Goal: Information Seeking & Learning: Learn about a topic

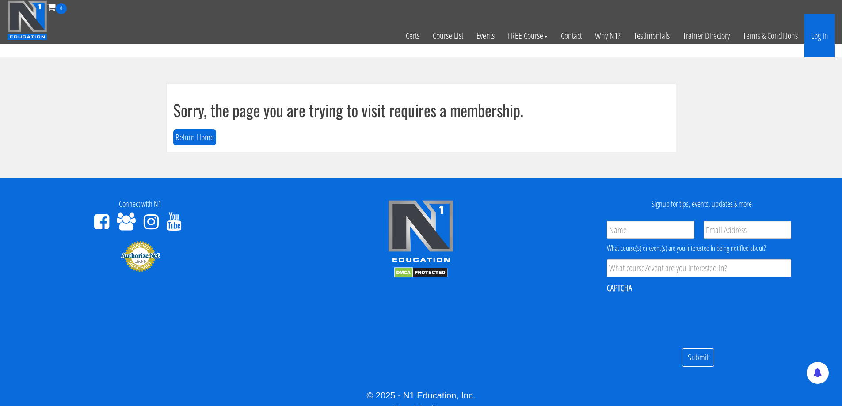
click at [829, 32] on link "Log In" at bounding box center [819, 35] width 30 height 43
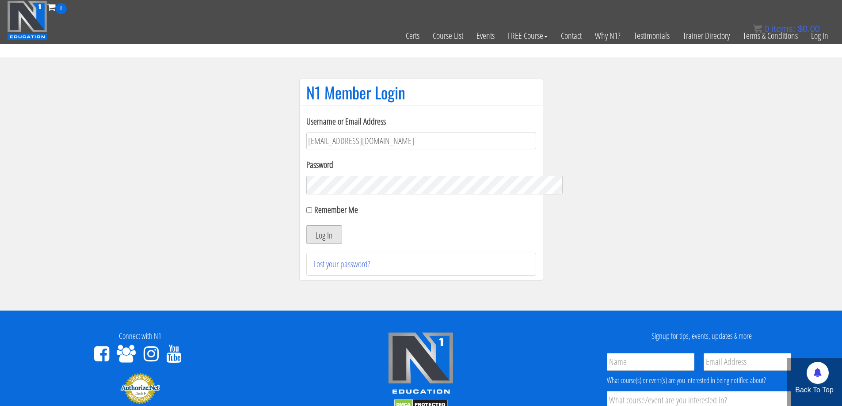
click at [330, 236] on button "Log In" at bounding box center [324, 234] width 36 height 19
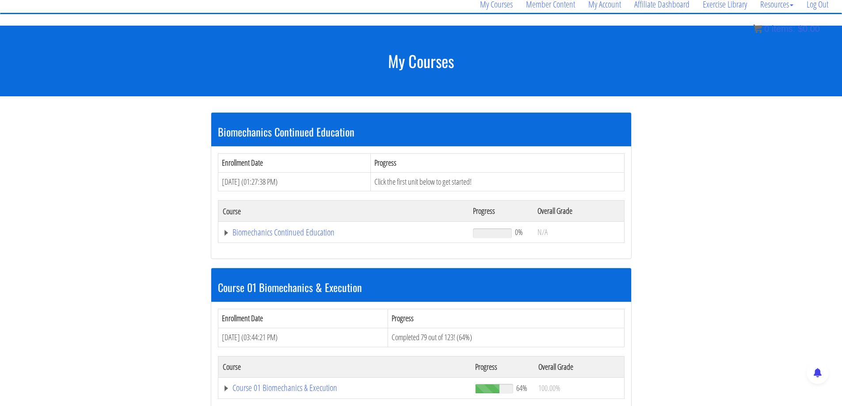
scroll to position [320, 0]
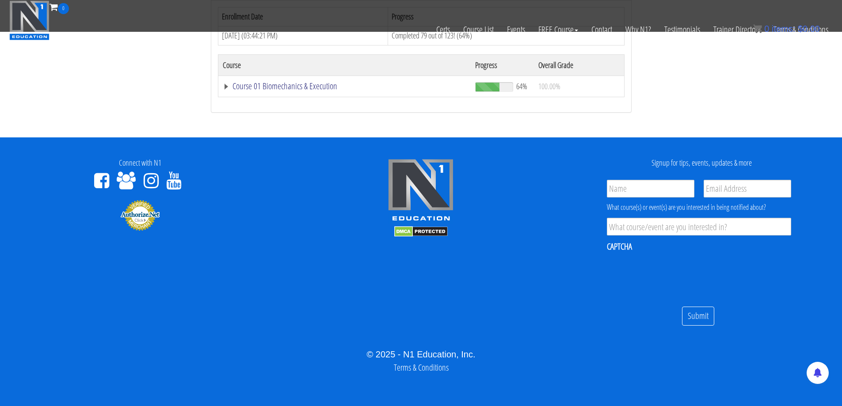
click at [278, 87] on link "Course 01 Biomechanics & Execution" at bounding box center [345, 86] width 244 height 9
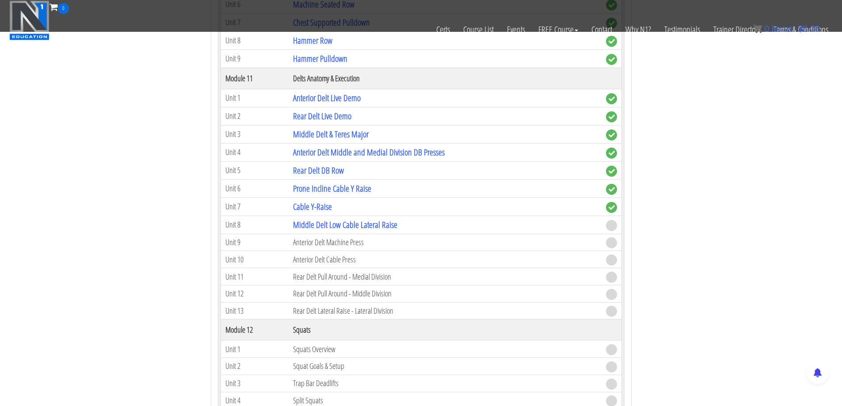
scroll to position [1867, 0]
click at [347, 227] on link "Middle Delt Low Cable Lateral Raise" at bounding box center [345, 226] width 104 height 12
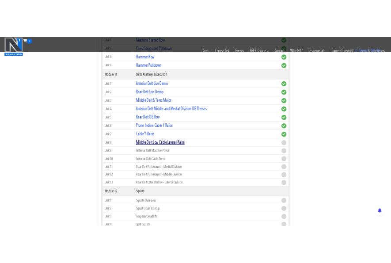
scroll to position [1861, 0]
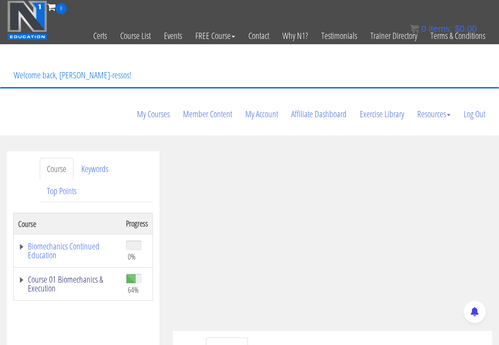
click at [106, 269] on link "Course 01 Biomechanics & Execution" at bounding box center [67, 284] width 99 height 18
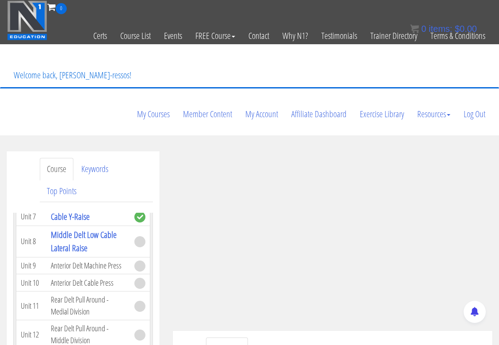
scroll to position [2430, 0]
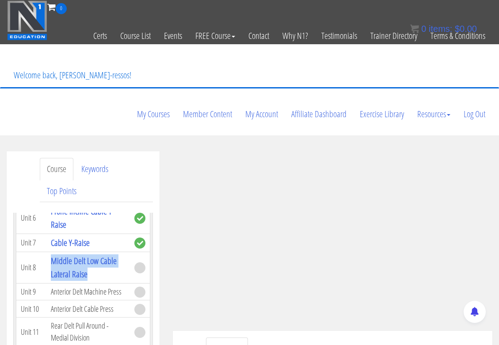
drag, startPoint x: 98, startPoint y: 290, endPoint x: 50, endPoint y: 278, distance: 49.2
click at [50, 269] on td "Middle Delt Low Cable Lateral Raise" at bounding box center [88, 266] width 84 height 31
click at [111, 269] on td "Middle Delt Low Cable Lateral Raise" at bounding box center [88, 266] width 84 height 31
click at [317, 269] on ul "Transcript Resources" at bounding box center [346, 348] width 280 height 23
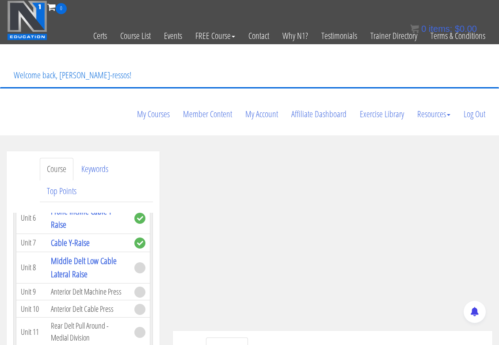
click at [391, 269] on ul "Transcript Resources" at bounding box center [346, 348] width 280 height 23
click at [302, 269] on ul "Transcript Resources" at bounding box center [346, 348] width 280 height 23
click at [281, 269] on link "Resources" at bounding box center [270, 348] width 43 height 23
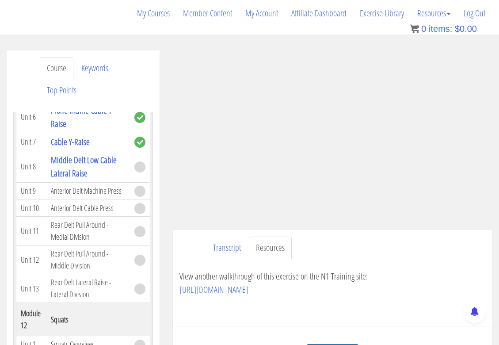
scroll to position [147, 0]
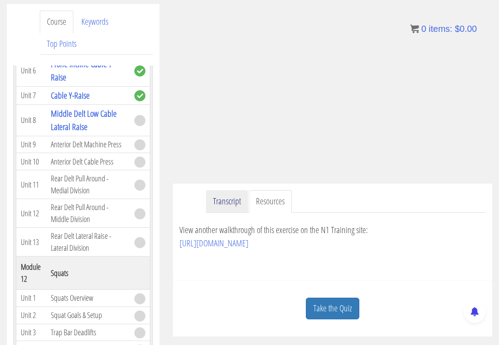
click at [234, 190] on link "Transcript" at bounding box center [227, 201] width 42 height 23
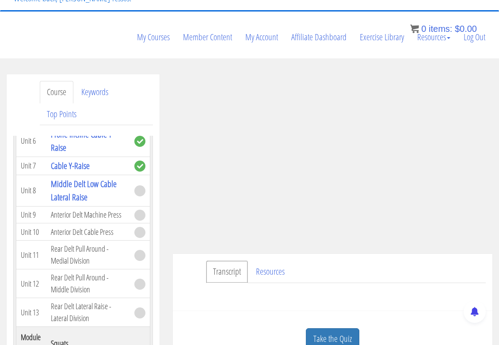
scroll to position [74, 0]
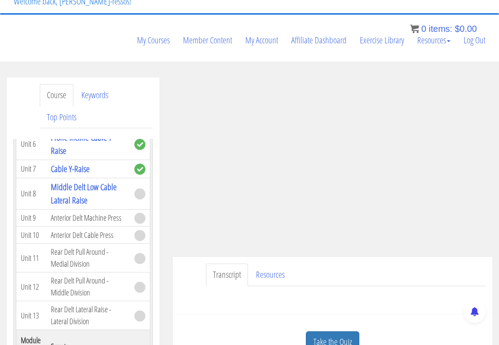
click at [356, 263] on ul "Transcript Resources" at bounding box center [346, 274] width 280 height 23
click at [354, 263] on ul "Transcript Resources" at bounding box center [346, 274] width 280 height 23
click at [369, 263] on ul "Transcript Resources" at bounding box center [346, 274] width 280 height 23
click at [341, 269] on link "Take the Quiz" at bounding box center [332, 342] width 53 height 22
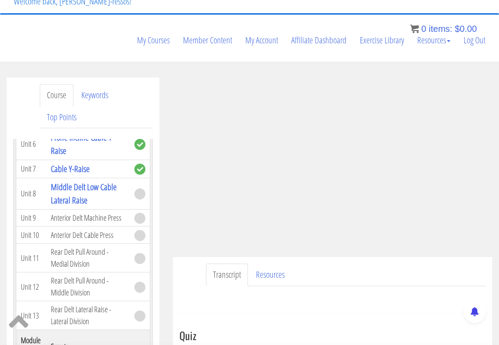
click at [370, 263] on ul "Transcript Resources" at bounding box center [346, 274] width 280 height 23
click at [391, 263] on ul "Transcript Resources" at bounding box center [346, 274] width 280 height 23
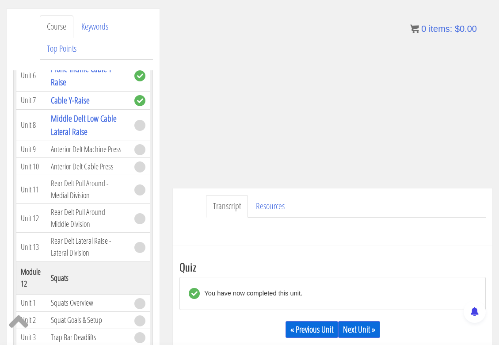
scroll to position [147, 0]
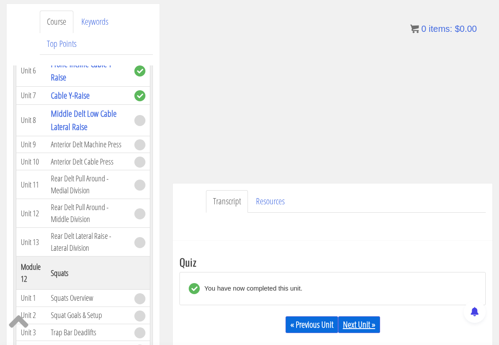
click at [357, 269] on link "Next Unit »" at bounding box center [359, 324] width 42 height 17
click at [365, 269] on link "Next Unit »" at bounding box center [359, 324] width 42 height 17
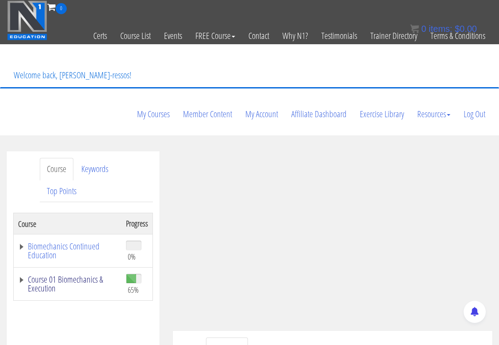
click at [79, 275] on link "Course 01 Biomechanics & Execution" at bounding box center [67, 284] width 99 height 18
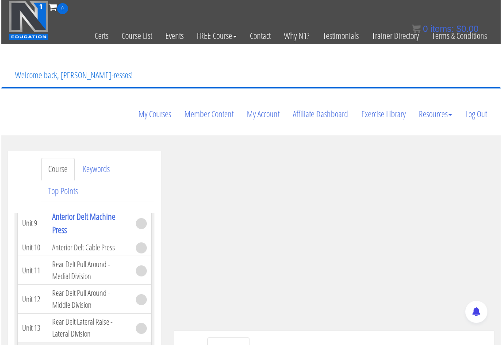
scroll to position [2504, 0]
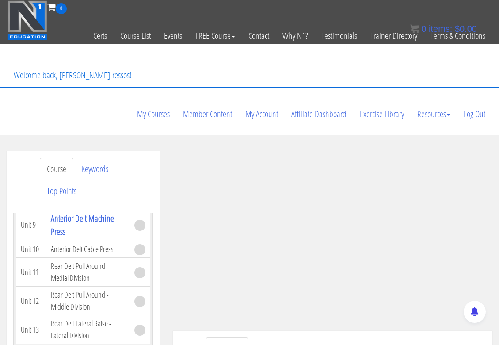
click at [301, 337] on ul "Transcript" at bounding box center [346, 348] width 280 height 23
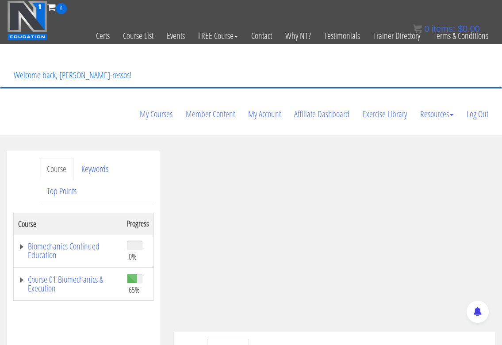
click at [368, 338] on ul "Transcript" at bounding box center [347, 349] width 281 height 23
click at [343, 338] on ul "Transcript" at bounding box center [347, 349] width 281 height 23
click at [341, 338] on ul "Transcript" at bounding box center [347, 349] width 281 height 23
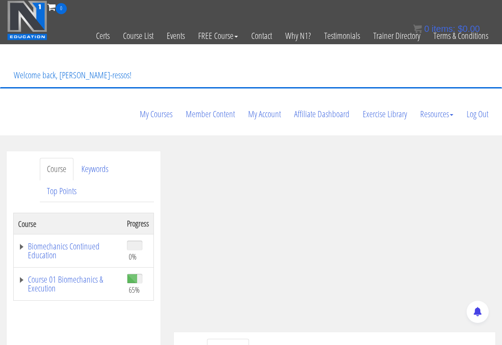
click at [341, 338] on ul "Transcript" at bounding box center [347, 349] width 281 height 23
click at [419, 338] on ul "Transcript" at bounding box center [347, 349] width 281 height 23
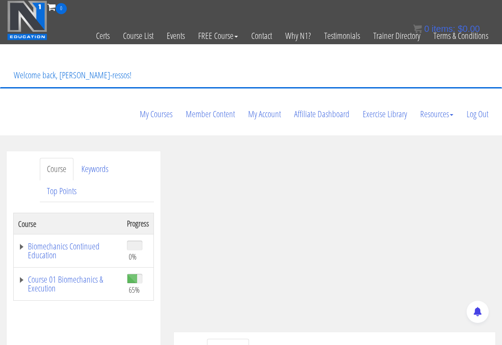
click at [439, 338] on ul "Transcript" at bounding box center [347, 349] width 281 height 23
click at [433, 338] on ul "Transcript" at bounding box center [347, 349] width 281 height 23
click at [430, 338] on ul "Transcript" at bounding box center [347, 349] width 281 height 23
click at [422, 338] on ul "Transcript" at bounding box center [347, 349] width 281 height 23
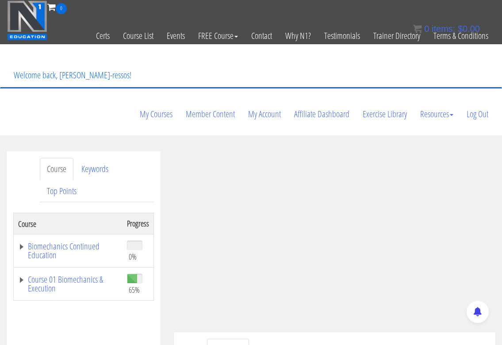
click at [422, 338] on ul "Transcript" at bounding box center [347, 349] width 281 height 23
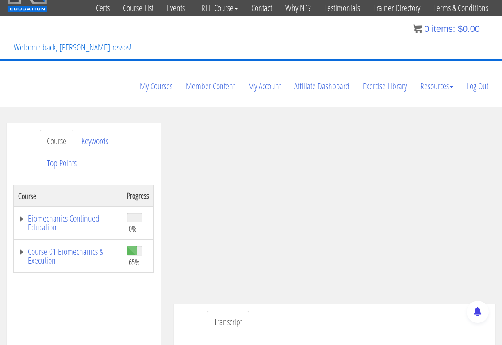
scroll to position [74, 0]
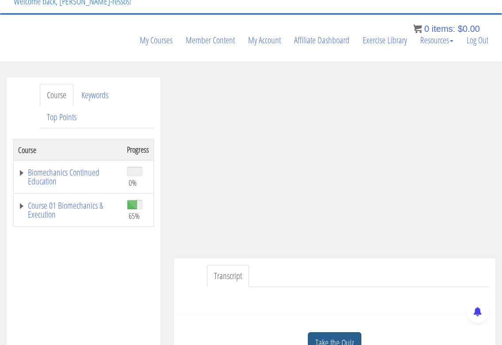
click at [336, 332] on link "Take the Quiz" at bounding box center [334, 343] width 53 height 22
click at [0, 0] on div "Quiz Have you completed this unit? Then mark this unit as completed. Mark as Co…" at bounding box center [0, 0] width 0 height 0
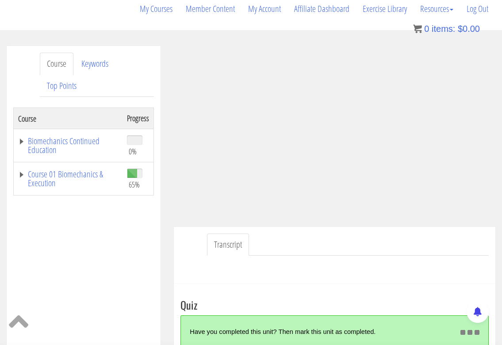
scroll to position [147, 0]
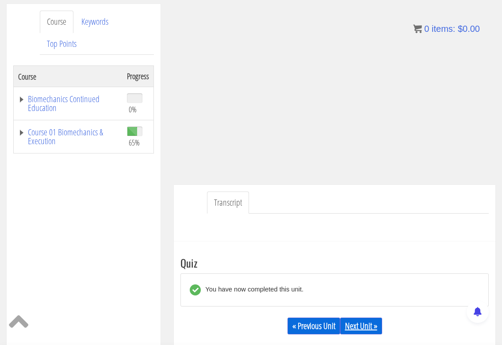
click at [364, 317] on link "Next Unit »" at bounding box center [361, 325] width 42 height 17
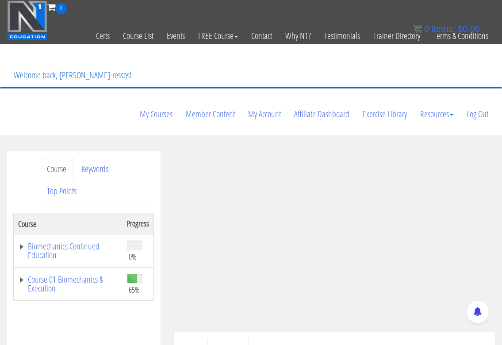
click at [89, 275] on link "Course 01 Biomechanics & Execution" at bounding box center [68, 284] width 100 height 18
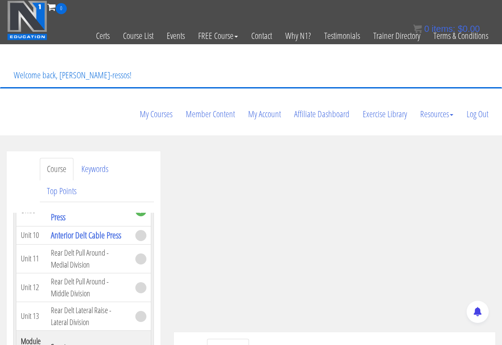
scroll to position [2504, 0]
click at [318, 338] on ul "Transcript" at bounding box center [347, 349] width 281 height 23
click at [392, 338] on ul "Transcript" at bounding box center [347, 349] width 281 height 23
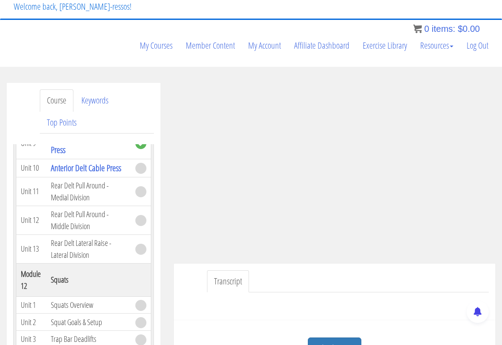
scroll to position [74, 0]
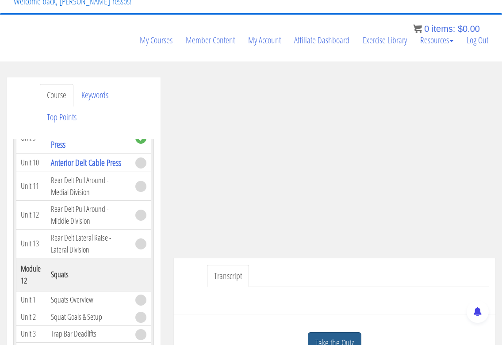
click at [346, 332] on link "Take the Quiz" at bounding box center [334, 343] width 53 height 22
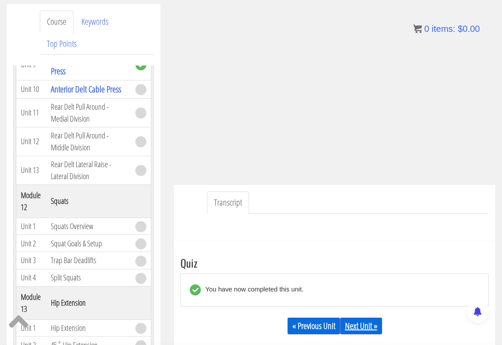
click at [358, 317] on link "Next Unit »" at bounding box center [361, 325] width 42 height 17
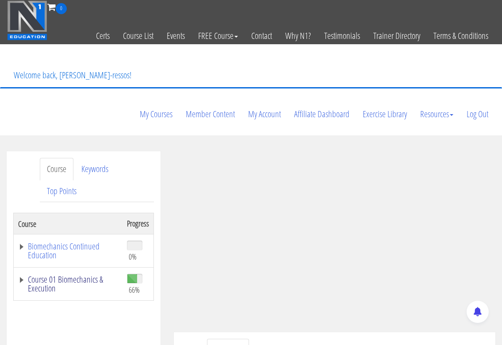
click at [76, 275] on link "Course 01 Biomechanics & Execution" at bounding box center [68, 284] width 100 height 18
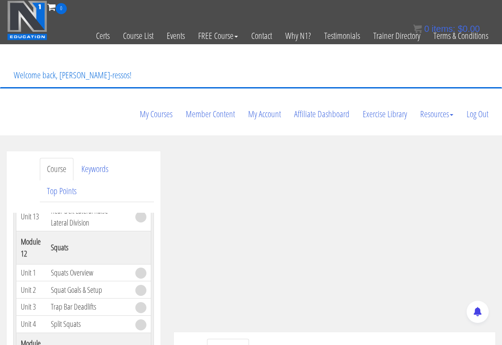
scroll to position [2577, 0]
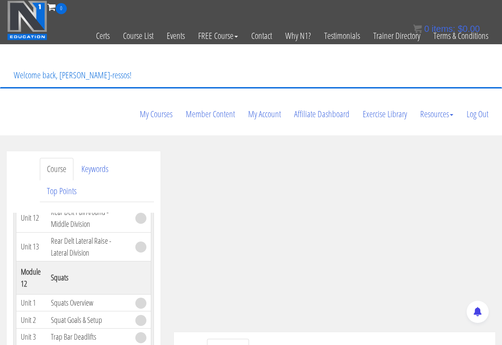
click at [319, 338] on ul "Transcript" at bounding box center [347, 349] width 281 height 23
click at [268, 338] on ul "Transcript" at bounding box center [347, 349] width 281 height 23
click at [355, 338] on ul "Transcript" at bounding box center [347, 349] width 281 height 23
click at [343, 338] on ul "Transcript" at bounding box center [347, 349] width 281 height 23
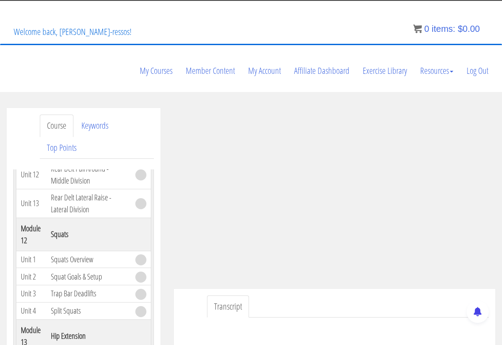
scroll to position [147, 0]
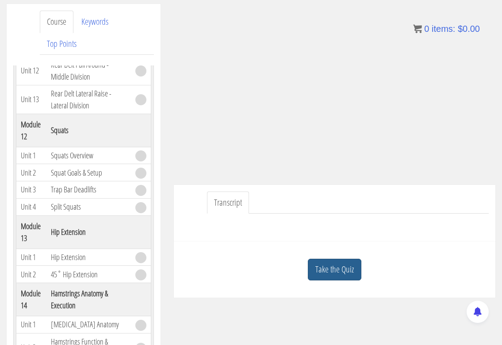
click at [349, 258] on link "Take the Quiz" at bounding box center [334, 269] width 53 height 22
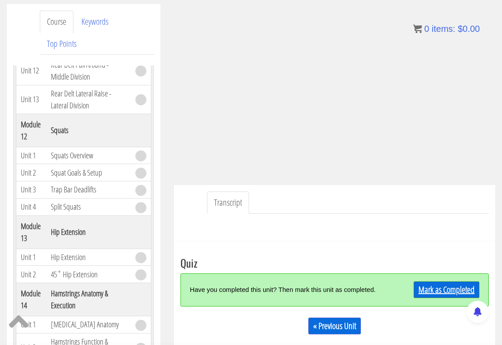
click at [436, 281] on link "Mark as Completed" at bounding box center [446, 289] width 66 height 17
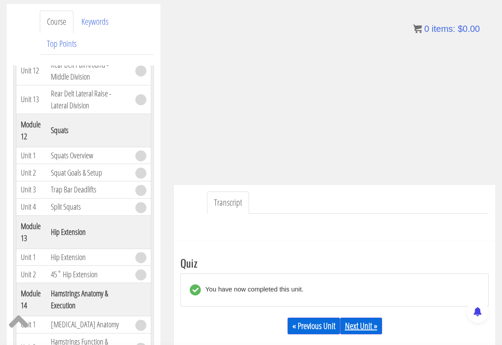
click at [365, 317] on link "Next Unit »" at bounding box center [361, 325] width 42 height 17
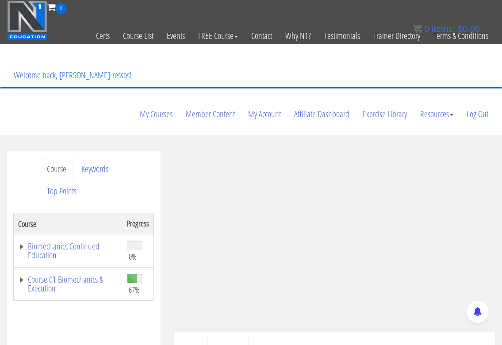
click at [372, 338] on ul "Transcript" at bounding box center [347, 349] width 281 height 23
click at [406, 338] on ul "Transcript" at bounding box center [347, 349] width 281 height 23
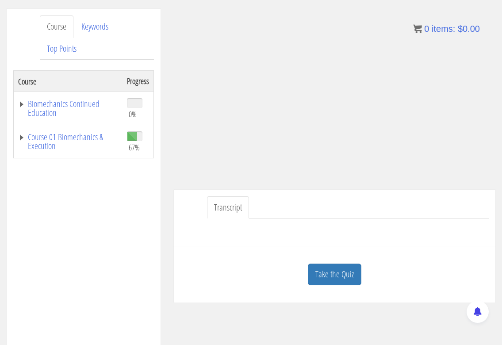
scroll to position [147, 0]
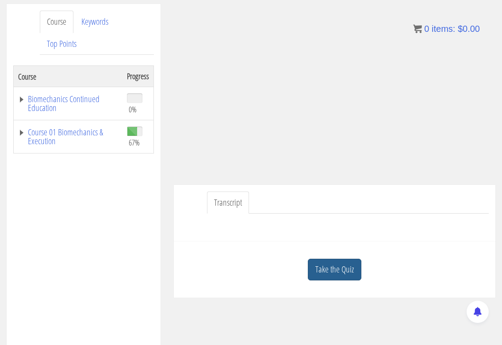
click at [352, 258] on link "Take the Quiz" at bounding box center [334, 269] width 53 height 22
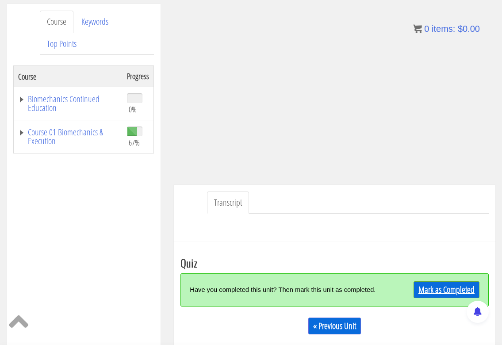
click at [448, 281] on link "Mark as Completed" at bounding box center [446, 289] width 66 height 17
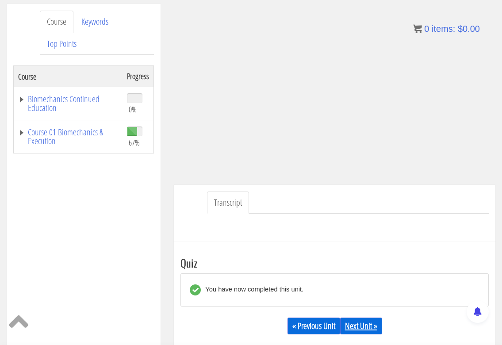
click at [362, 317] on link "Next Unit »" at bounding box center [361, 325] width 42 height 17
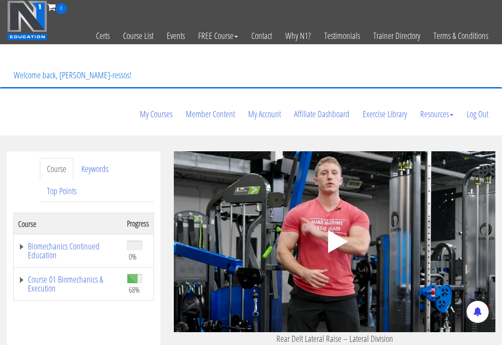
click at [345, 213] on icon ".fp-color-play{opacity:0.65;}.controlbutton{fill:#fff;}" at bounding box center [335, 241] width 56 height 56
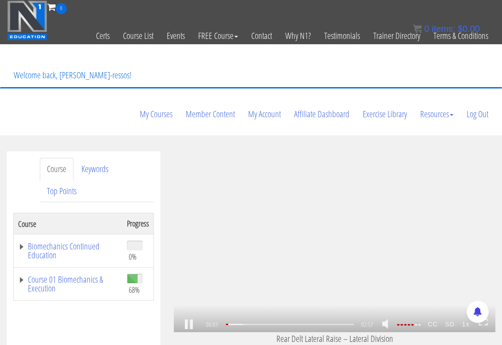
click at [462, 317] on strong "1x" at bounding box center [465, 324] width 15 height 14
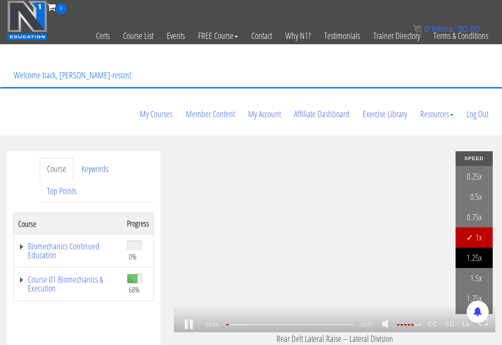
click at [475, 247] on link "1.25x" at bounding box center [473, 257] width 37 height 20
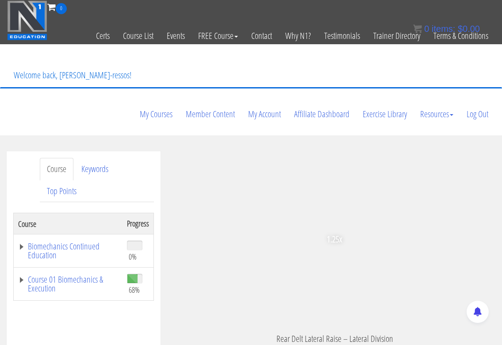
click at [435, 310] on div "Dimitrios Ressos jimressos@gmail.com 2025-08-31 2a02:587:2f31:8200:5d22:2c6e:b4…" at bounding box center [334, 254] width 321 height 207
click at [419, 311] on div "Dimitrios Ressos jimressos@gmail.com 2025-08-31 2a02:587:2f31:8200:5d22:2c6e:b4…" at bounding box center [334, 254] width 321 height 207
click at [416, 313] on div "Dimitrios Ressos jimressos@gmail.com 2025-08-31 2a02:587:2f31:8200:5d22:2c6e:b4…" at bounding box center [334, 254] width 321 height 207
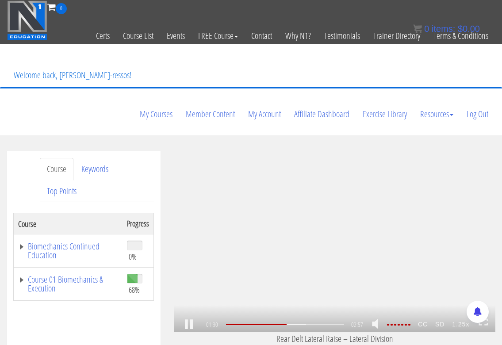
drag, startPoint x: 410, startPoint y: 289, endPoint x: 428, endPoint y: 291, distance: 18.2
click at [426, 317] on div "01:30 02:57 01:27 CC SD 1.25x" at bounding box center [334, 324] width 321 height 15
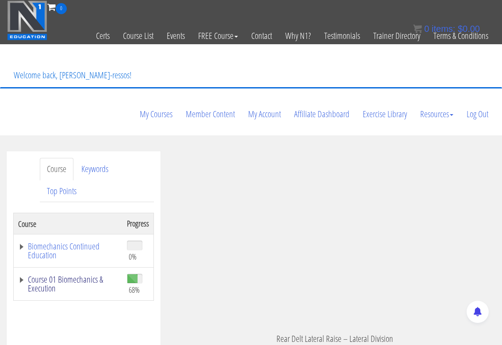
click at [107, 275] on link "Course 01 Biomechanics & Execution" at bounding box center [68, 284] width 100 height 18
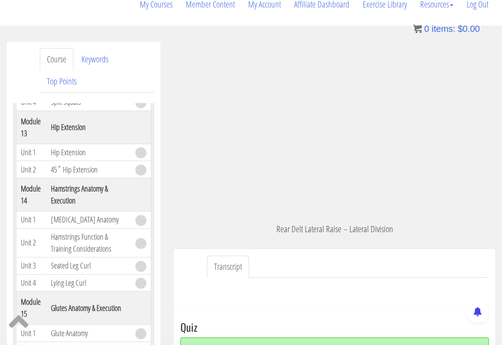
scroll to position [147, 0]
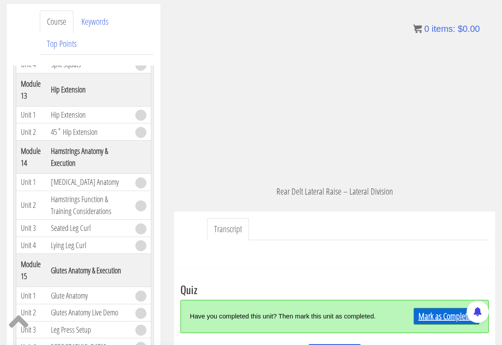
click at [439, 308] on link "Mark as Completed" at bounding box center [446, 316] width 66 height 17
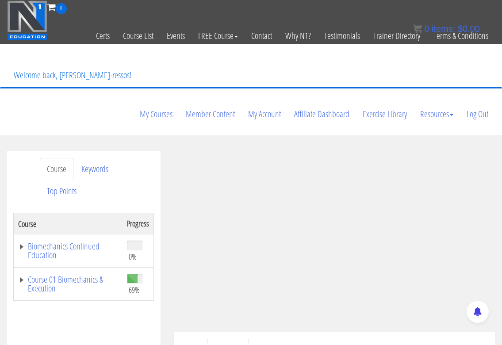
click at [416, 338] on ul "Transcript" at bounding box center [347, 349] width 281 height 23
click at [111, 275] on link "Course 01 Biomechanics & Execution" at bounding box center [68, 284] width 100 height 18
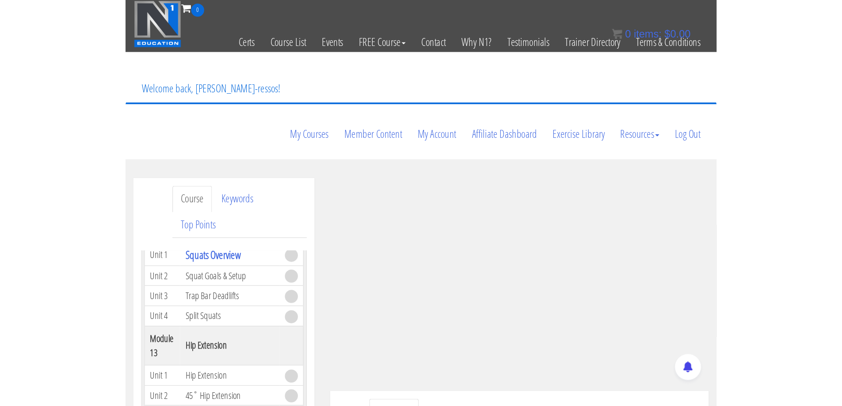
scroll to position [2666, 0]
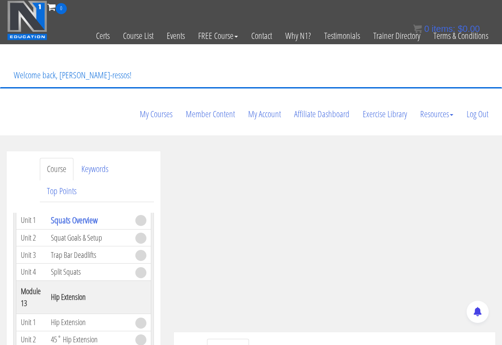
click at [413, 338] on ul "Transcript" at bounding box center [347, 349] width 281 height 23
drag, startPoint x: 20, startPoint y: 230, endPoint x: 69, endPoint y: 240, distance: 50.1
click at [69, 211] on tr "Module 12 Squats" at bounding box center [83, 194] width 135 height 33
copy tr "Module 12 Squats"
click at [378, 338] on ul "Transcript" at bounding box center [347, 349] width 281 height 23
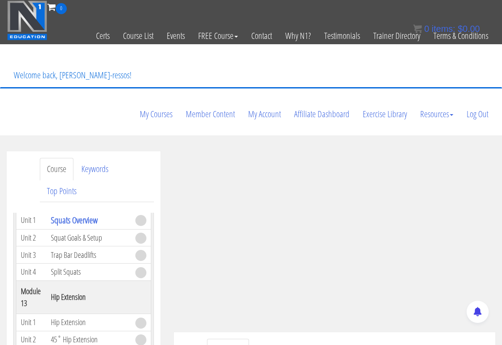
click at [295, 338] on ul "Transcript" at bounding box center [347, 349] width 281 height 23
drag, startPoint x: 366, startPoint y: 305, endPoint x: 353, endPoint y: 306, distance: 13.3
click at [366, 338] on ul "Transcript" at bounding box center [347, 349] width 281 height 23
click at [346, 338] on ul "Transcript" at bounding box center [347, 349] width 281 height 23
click at [342, 338] on ul "Transcript" at bounding box center [347, 349] width 281 height 23
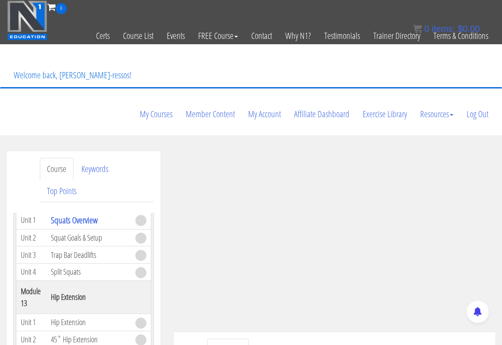
click at [326, 338] on ul "Transcript" at bounding box center [347, 349] width 281 height 23
click at [268, 338] on ul "Transcript" at bounding box center [347, 349] width 281 height 23
click at [291, 338] on ul "Transcript" at bounding box center [347, 349] width 281 height 23
click at [379, 338] on ul "Transcript" at bounding box center [347, 349] width 281 height 23
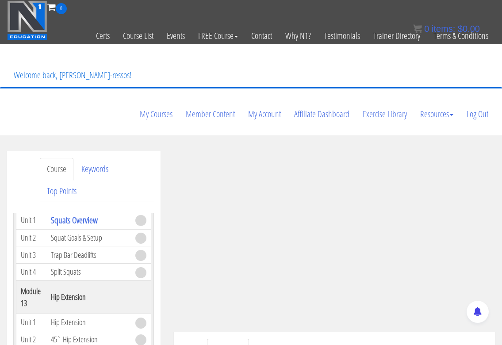
click at [295, 338] on ul "Transcript" at bounding box center [347, 349] width 281 height 23
click at [356, 338] on ul "Transcript" at bounding box center [347, 349] width 281 height 23
click at [362, 338] on ul "Transcript" at bounding box center [347, 349] width 281 height 23
click at [361, 338] on ul "Transcript" at bounding box center [347, 349] width 281 height 23
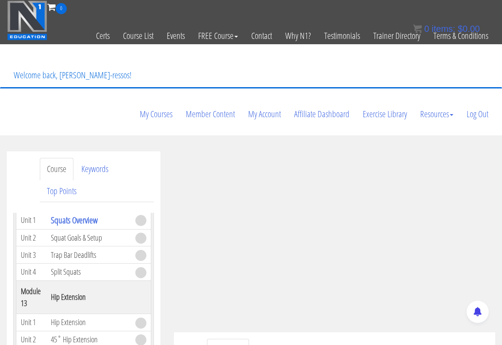
click at [361, 338] on ul "Transcript" at bounding box center [347, 349] width 281 height 23
click at [321, 338] on ul "Transcript" at bounding box center [347, 349] width 281 height 23
click at [323, 338] on ul "Transcript" at bounding box center [347, 349] width 281 height 23
click at [387, 338] on ul "Transcript" at bounding box center [347, 349] width 281 height 23
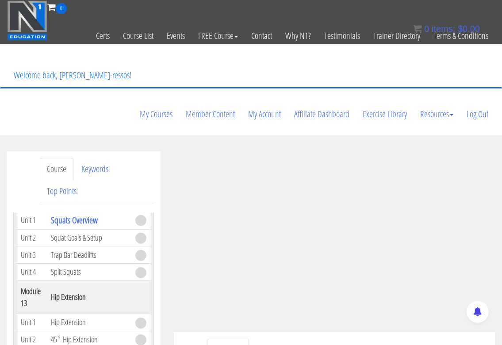
click at [387, 338] on ul "Transcript" at bounding box center [347, 349] width 281 height 23
click at [385, 338] on ul "Transcript" at bounding box center [347, 349] width 281 height 23
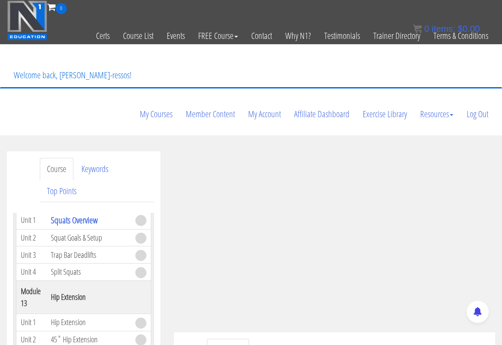
click at [385, 338] on ul "Transcript" at bounding box center [347, 349] width 281 height 23
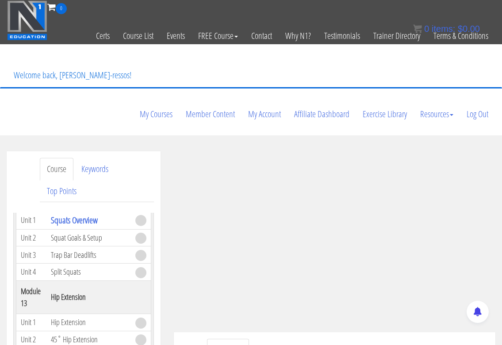
click at [346, 338] on ul "Transcript" at bounding box center [347, 349] width 281 height 23
click at [365, 338] on ul "Transcript" at bounding box center [347, 349] width 281 height 23
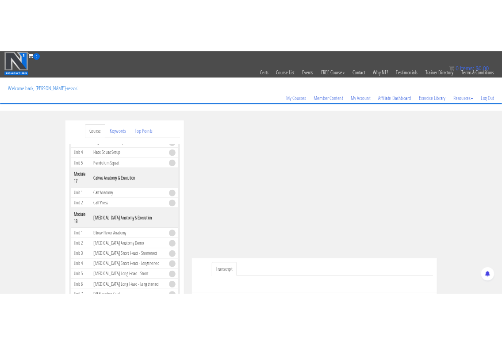
scroll to position [2174, 0]
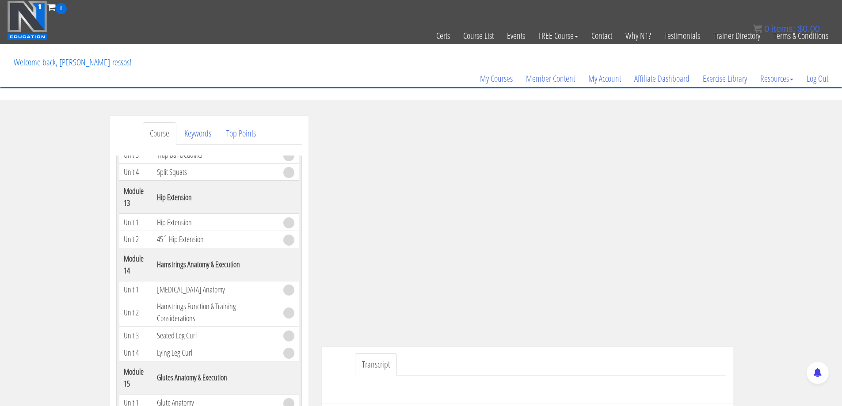
click at [479, 344] on ul "Transcript" at bounding box center [540, 365] width 371 height 23
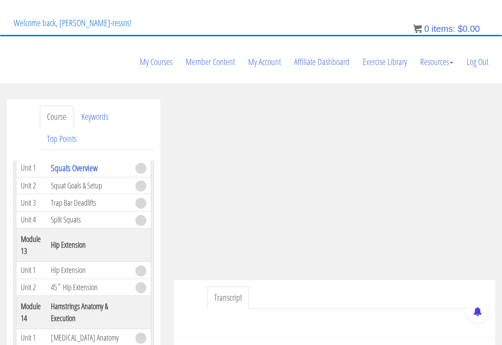
scroll to position [51, 0]
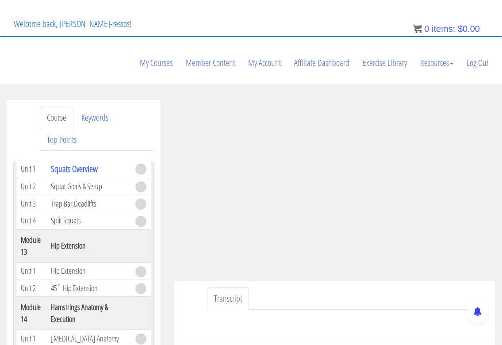
click at [408, 287] on ul "Transcript" at bounding box center [347, 298] width 281 height 23
click at [402, 287] on ul "Transcript" at bounding box center [347, 298] width 281 height 23
click at [365, 287] on ul "Transcript" at bounding box center [347, 298] width 281 height 23
click at [360, 287] on ul "Transcript" at bounding box center [347, 298] width 281 height 23
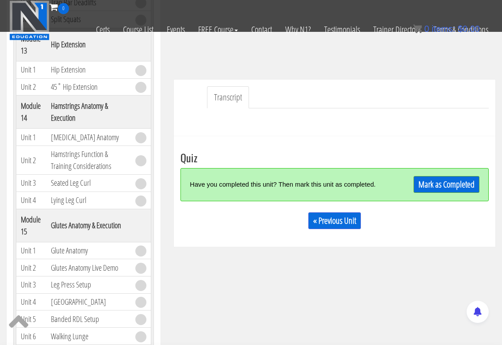
scroll to position [198, 0]
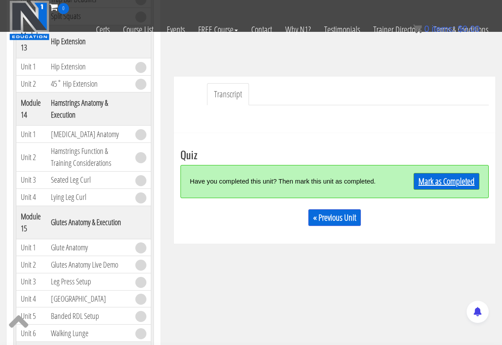
click at [444, 173] on link "Mark as Completed" at bounding box center [446, 181] width 66 height 17
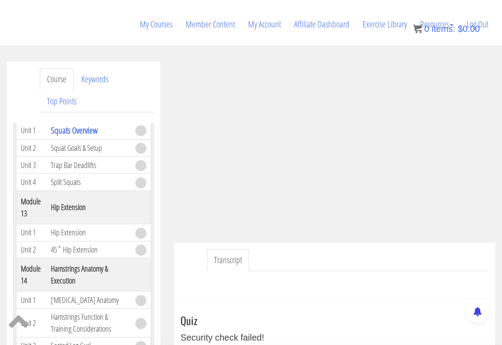
scroll to position [0, 0]
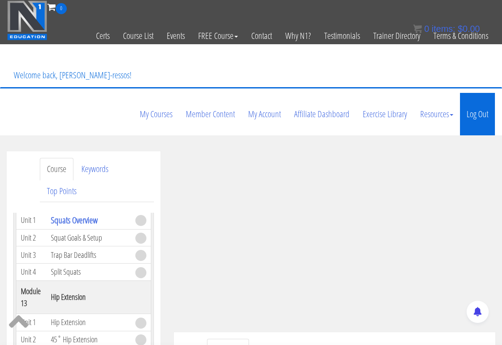
click at [483, 93] on link "Log Out" at bounding box center [477, 114] width 35 height 42
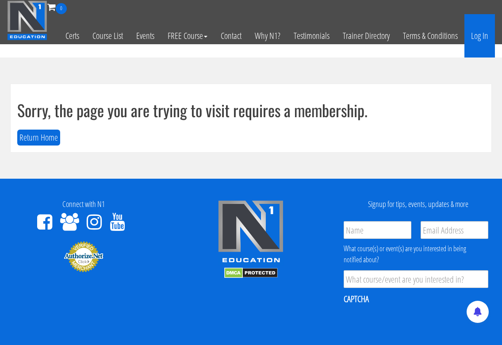
click at [478, 37] on link "Log In" at bounding box center [479, 35] width 30 height 43
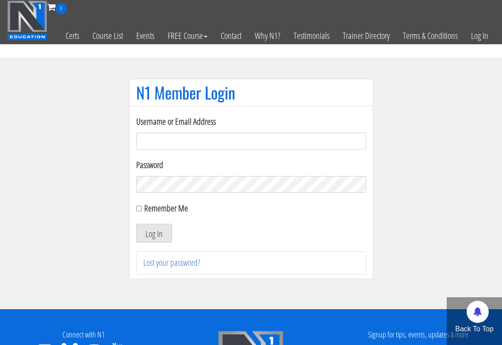
drag, startPoint x: 238, startPoint y: 135, endPoint x: 234, endPoint y: 139, distance: 5.9
click at [238, 135] on input "Username or Email Address" at bounding box center [251, 141] width 230 height 17
type input "[EMAIL_ADDRESS][DOMAIN_NAME]"
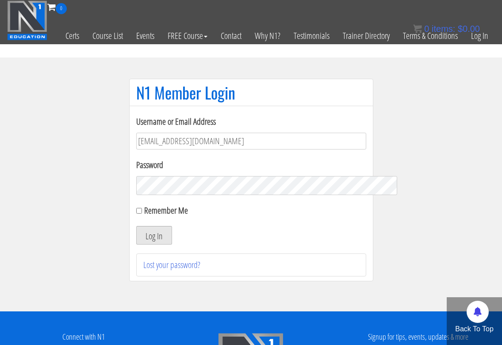
click at [159, 230] on button "Log In" at bounding box center [154, 235] width 36 height 19
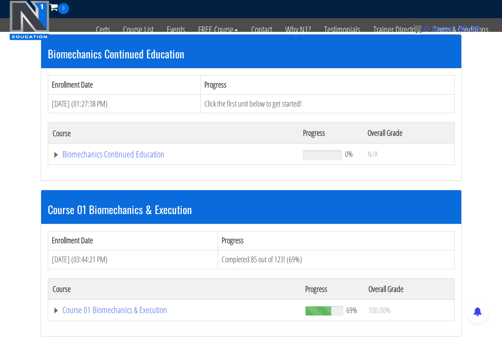
scroll to position [221, 0]
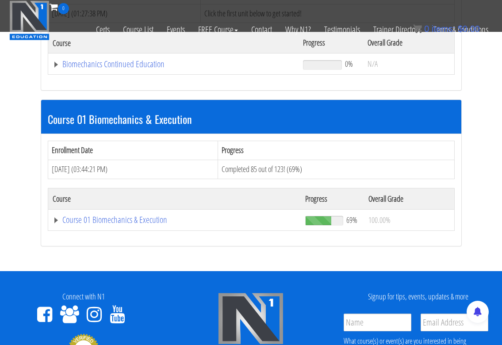
click at [121, 209] on td "Course 01 Biomechanics & Execution" at bounding box center [174, 219] width 253 height 21
click at [124, 215] on link "Course 01 Biomechanics & Execution" at bounding box center [175, 219] width 244 height 9
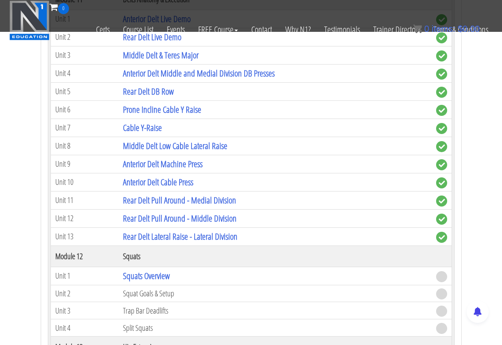
scroll to position [1988, 0]
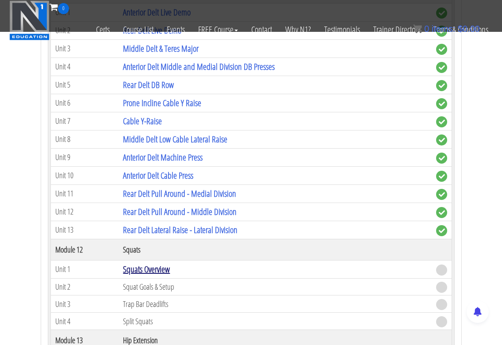
click at [168, 263] on link "Squats Overview" at bounding box center [146, 269] width 47 height 12
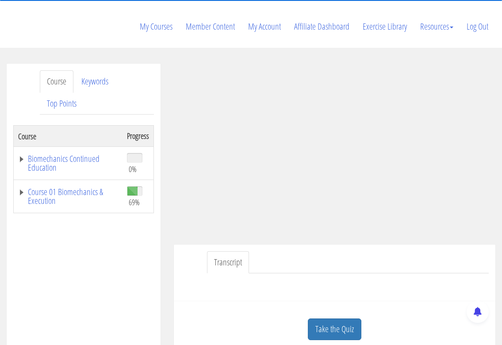
scroll to position [147, 0]
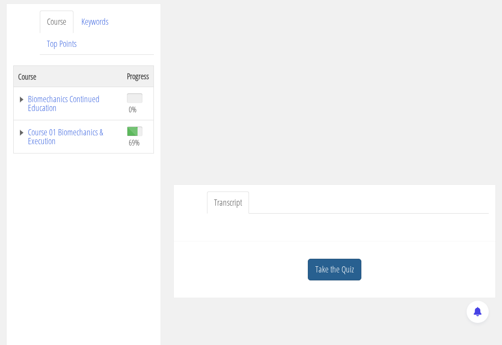
drag, startPoint x: 345, startPoint y: 233, endPoint x: 384, endPoint y: 255, distance: 44.3
click at [346, 258] on link "Take the Quiz" at bounding box center [334, 269] width 53 height 22
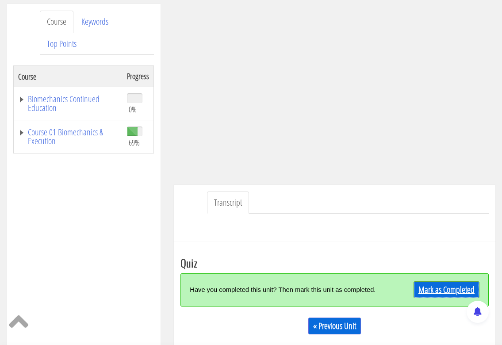
click at [439, 281] on link "Mark as Completed" at bounding box center [446, 289] width 66 height 17
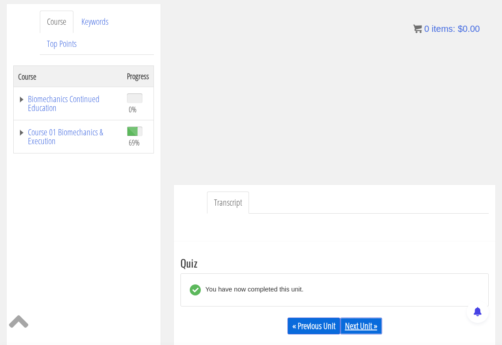
drag, startPoint x: 375, startPoint y: 286, endPoint x: 382, endPoint y: 277, distance: 11.8
click at [376, 317] on link "Next Unit »" at bounding box center [361, 325] width 42 height 17
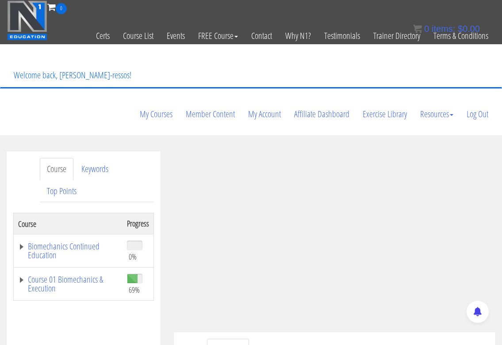
click at [122, 267] on td "69%" at bounding box center [137, 283] width 31 height 33
click at [89, 275] on link "Course 01 Biomechanics & Execution" at bounding box center [68, 284] width 100 height 18
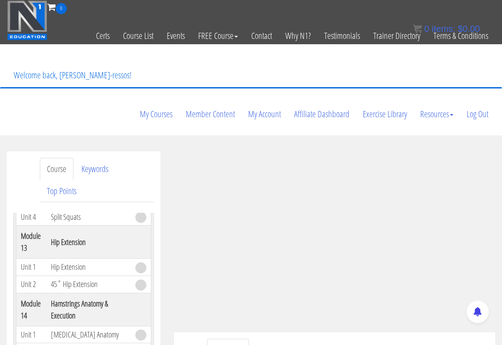
scroll to position [2725, 0]
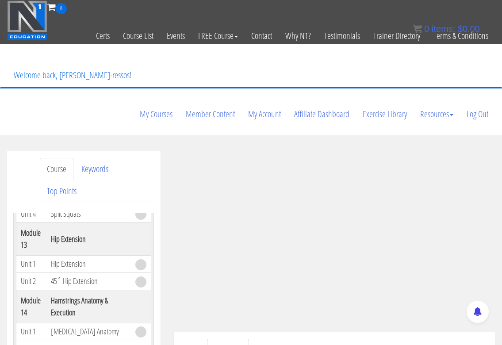
click at [326, 338] on ul "Transcript Questions" at bounding box center [347, 349] width 281 height 23
click at [318, 338] on ul "Transcript Questions" at bounding box center [347, 349] width 281 height 23
click at [314, 338] on ul "Transcript Questions" at bounding box center [347, 349] width 281 height 23
click at [323, 338] on ul "Transcript Questions" at bounding box center [347, 349] width 281 height 23
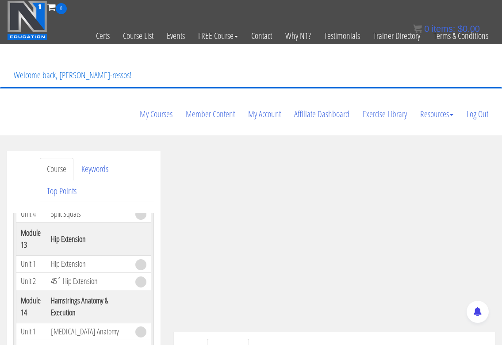
click at [327, 338] on ul "Transcript Questions" at bounding box center [347, 349] width 281 height 23
click at [398, 338] on ul "Transcript Questions" at bounding box center [347, 349] width 281 height 23
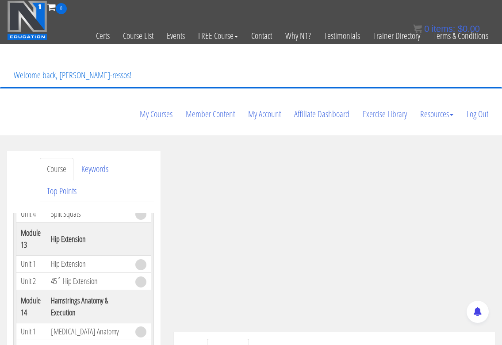
click at [398, 338] on ul "Transcript Questions" at bounding box center [347, 349] width 281 height 23
click at [369, 338] on ul "Transcript Questions" at bounding box center [347, 349] width 281 height 23
click at [324, 338] on ul "Transcript Questions" at bounding box center [347, 349] width 281 height 23
click at [432, 338] on ul "Transcript Questions" at bounding box center [347, 349] width 281 height 23
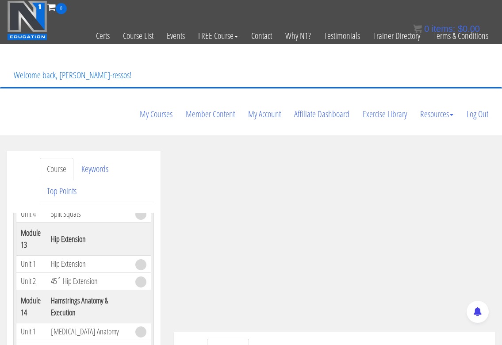
click at [419, 338] on ul "Transcript Questions" at bounding box center [347, 349] width 281 height 23
click at [362, 338] on ul "Transcript Questions" at bounding box center [347, 349] width 281 height 23
click at [359, 338] on ul "Transcript Questions" at bounding box center [347, 349] width 281 height 23
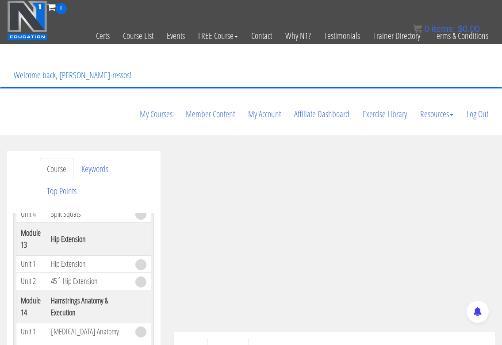
click at [352, 338] on ul "Transcript Questions" at bounding box center [347, 349] width 281 height 23
click at [349, 338] on ul "Transcript Questions" at bounding box center [347, 349] width 281 height 23
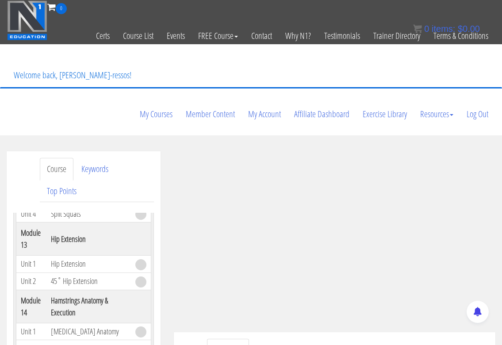
click at [349, 338] on ul "Transcript Questions" at bounding box center [347, 349] width 281 height 23
click at [283, 338] on link "Questions" at bounding box center [271, 349] width 42 height 23
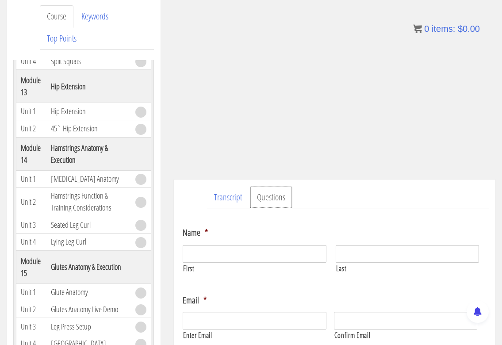
scroll to position [155, 0]
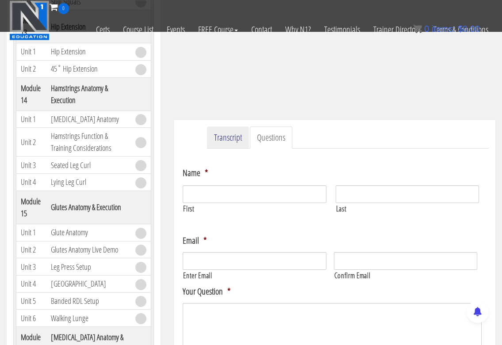
click at [224, 126] on link "Transcript" at bounding box center [228, 137] width 42 height 23
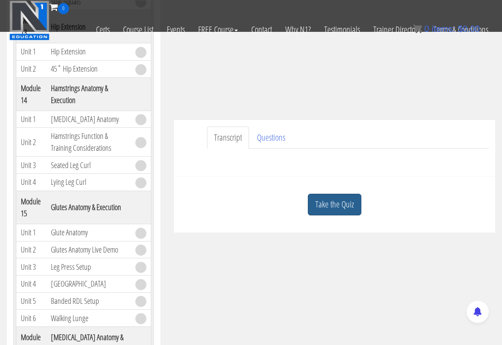
click at [324, 194] on link "Take the Quiz" at bounding box center [334, 205] width 53 height 22
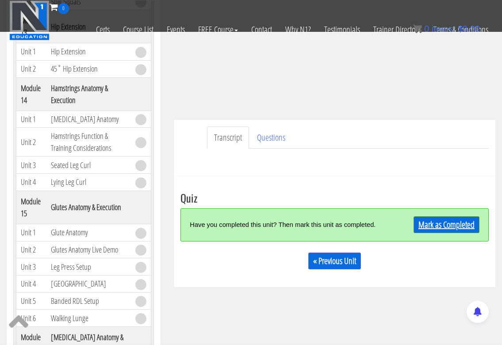
click at [433, 216] on link "Mark as Completed" at bounding box center [446, 224] width 66 height 17
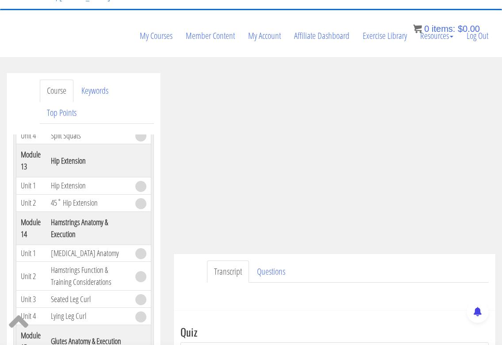
scroll to position [152, 0]
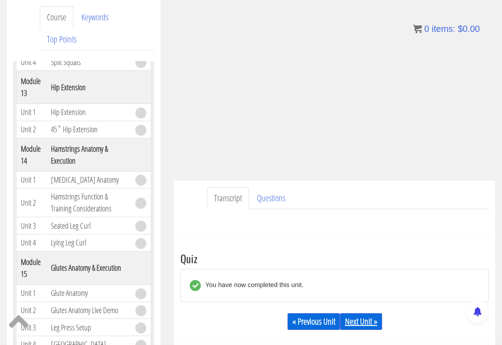
click at [354, 313] on link "Next Unit »" at bounding box center [361, 321] width 42 height 17
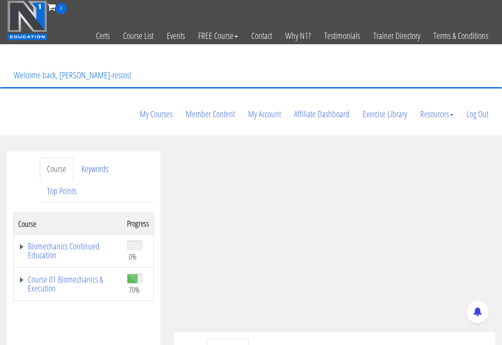
click at [389, 338] on ul "Transcript Resources" at bounding box center [347, 349] width 281 height 23
click at [414, 338] on ul "Transcript Resources" at bounding box center [347, 349] width 281 height 23
drag, startPoint x: 318, startPoint y: 309, endPoint x: 347, endPoint y: 312, distance: 29.4
click at [319, 338] on ul "Transcript Resources" at bounding box center [347, 349] width 281 height 23
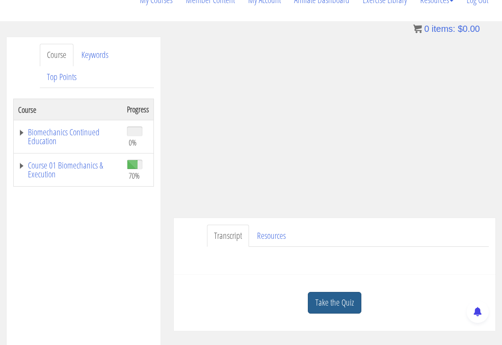
scroll to position [147, 0]
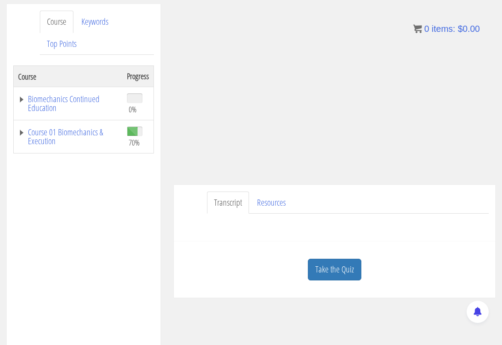
drag, startPoint x: 341, startPoint y: 236, endPoint x: 347, endPoint y: 232, distance: 7.1
click at [342, 258] on link "Take the Quiz" at bounding box center [334, 269] width 53 height 22
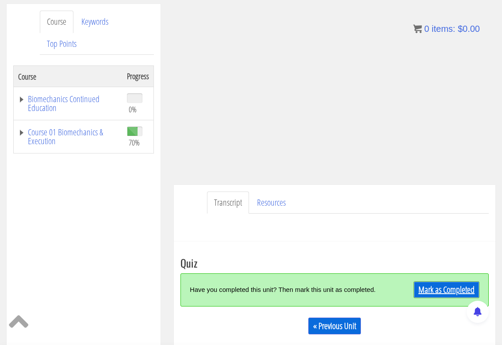
click at [455, 281] on link "Mark as Completed" at bounding box center [446, 289] width 66 height 17
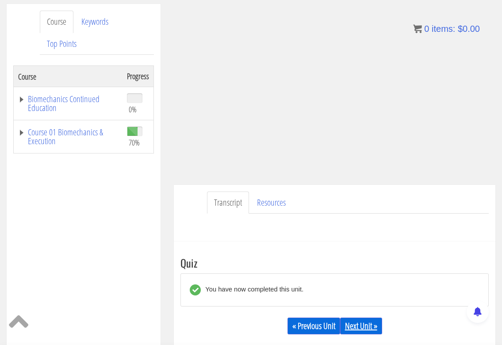
click at [361, 317] on link "Next Unit »" at bounding box center [361, 325] width 42 height 17
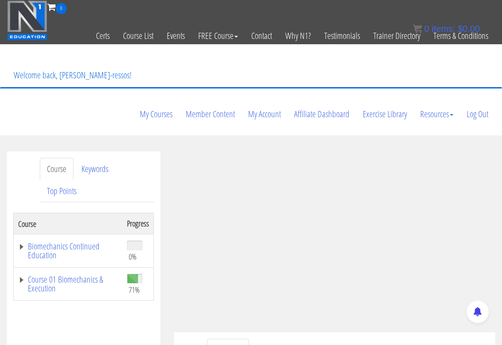
click at [433, 338] on ul "Transcript Resources" at bounding box center [347, 349] width 281 height 23
click at [421, 338] on ul "Transcript Resources" at bounding box center [347, 349] width 281 height 23
click at [107, 275] on link "Course 01 Biomechanics & Execution" at bounding box center [68, 284] width 100 height 18
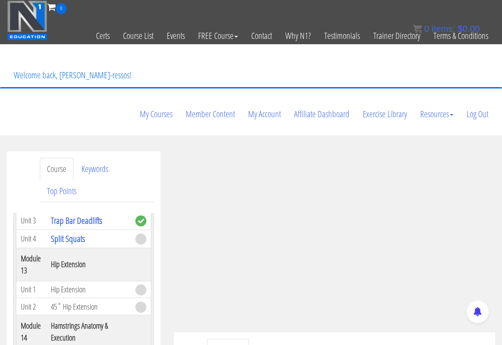
scroll to position [2651, 0]
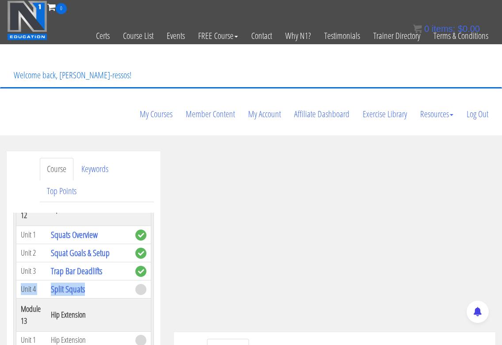
drag, startPoint x: 91, startPoint y: 332, endPoint x: 20, endPoint y: 332, distance: 71.1
click at [20, 298] on tr "Unit 4 Split Squats" at bounding box center [83, 289] width 135 height 18
copy tr "Unit 4 Split Squats"
drag, startPoint x: 20, startPoint y: 243, endPoint x: 72, endPoint y: 254, distance: 53.1
click at [72, 225] on tr "Module 12 Squats" at bounding box center [83, 208] width 135 height 33
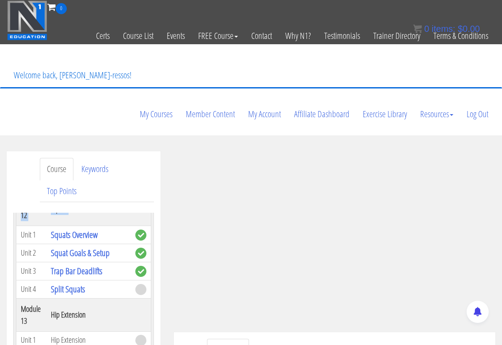
copy tr "Module 12 Squats"
click at [312, 338] on ul "Transcript Resources" at bounding box center [347, 349] width 281 height 23
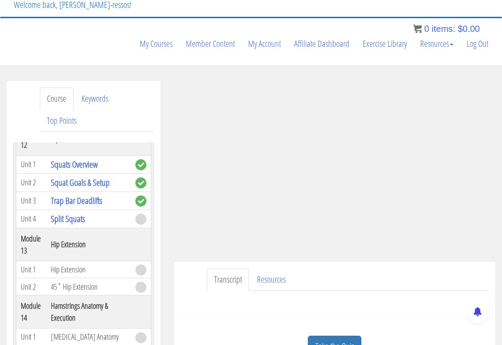
scroll to position [74, 0]
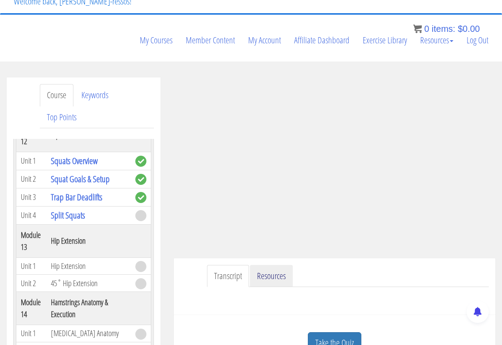
click at [278, 265] on link "Resources" at bounding box center [271, 276] width 43 height 23
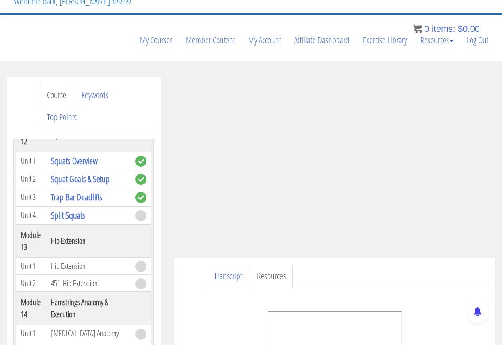
drag, startPoint x: 328, startPoint y: 236, endPoint x: 340, endPoint y: 243, distance: 13.9
click at [329, 265] on ul "Transcript Resources" at bounding box center [347, 276] width 281 height 23
click at [463, 265] on ul "Transcript Resources" at bounding box center [347, 276] width 281 height 23
click at [435, 265] on ul "Transcript Resources" at bounding box center [347, 276] width 281 height 23
click at [403, 265] on ul "Transcript Resources" at bounding box center [347, 276] width 281 height 23
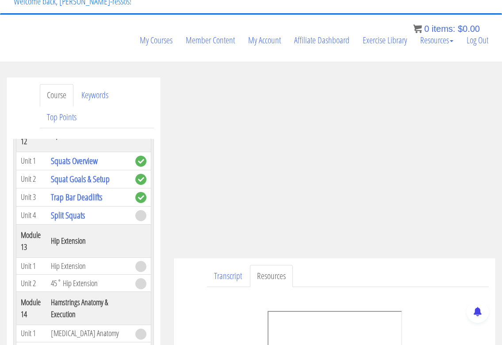
click at [403, 265] on ul "Transcript Resources" at bounding box center [347, 276] width 281 height 23
click at [312, 265] on ul "Transcript Resources" at bounding box center [347, 276] width 281 height 23
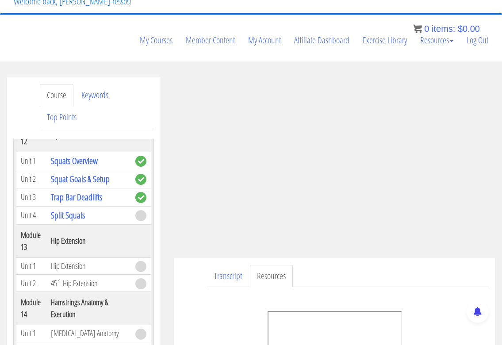
click at [441, 265] on ul "Transcript Resources" at bounding box center [347, 276] width 281 height 23
click at [361, 265] on ul "Transcript Resources" at bounding box center [347, 276] width 281 height 23
click at [441, 265] on ul "Transcript Resources" at bounding box center [347, 276] width 281 height 23
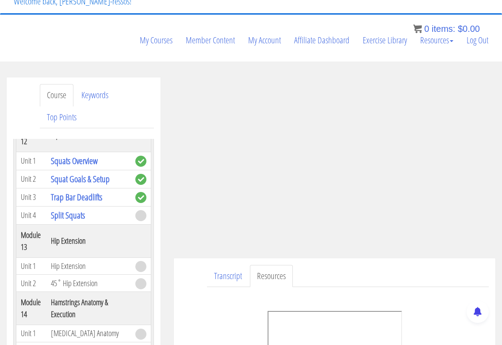
click at [339, 265] on ul "Transcript Resources" at bounding box center [347, 276] width 281 height 23
click at [324, 265] on ul "Transcript Resources" at bounding box center [347, 276] width 281 height 23
click at [317, 265] on ul "Transcript Resources" at bounding box center [347, 276] width 281 height 23
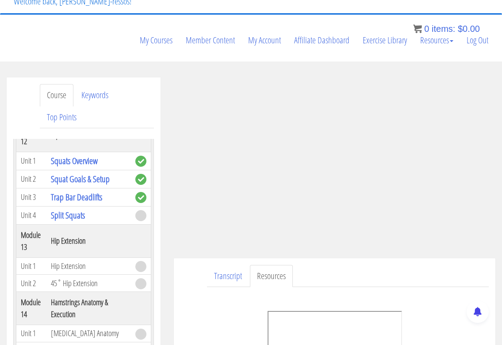
click at [317, 265] on ul "Transcript Resources" at bounding box center [347, 276] width 281 height 23
click at [311, 265] on ul "Transcript Resources" at bounding box center [347, 276] width 281 height 23
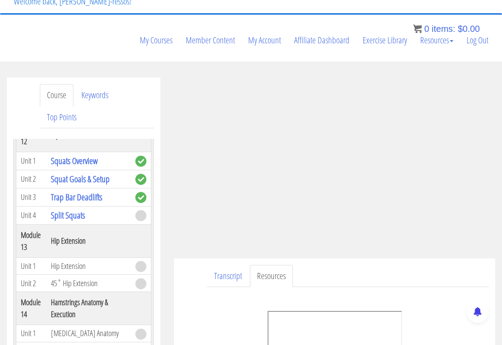
click at [311, 265] on ul "Transcript Resources" at bounding box center [347, 276] width 281 height 23
click at [444, 265] on ul "Transcript Resources" at bounding box center [347, 276] width 281 height 23
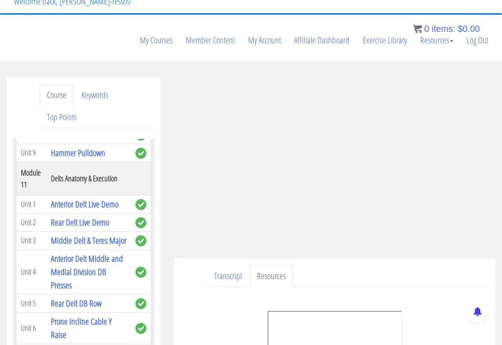
scroll to position [2725, 0]
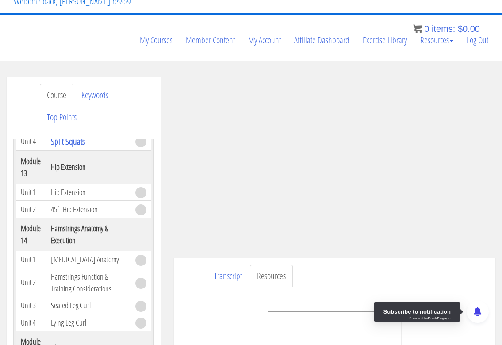
click at [428, 311] on center at bounding box center [334, 347] width 308 height 72
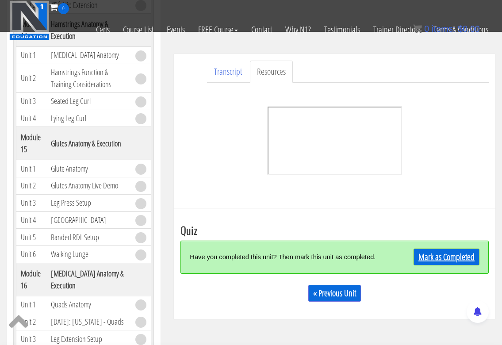
click at [466, 248] on link "Mark as Completed" at bounding box center [446, 256] width 66 height 17
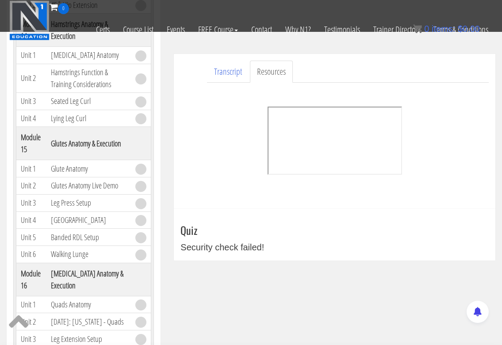
click at [456, 166] on div at bounding box center [334, 142] width 308 height 119
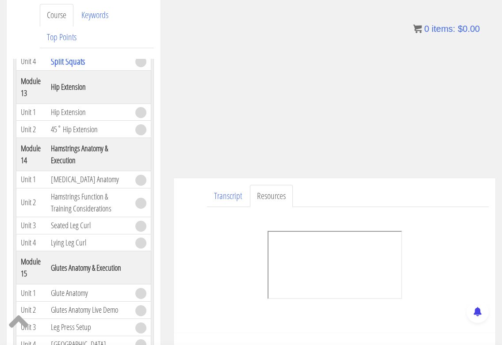
scroll to position [155, 0]
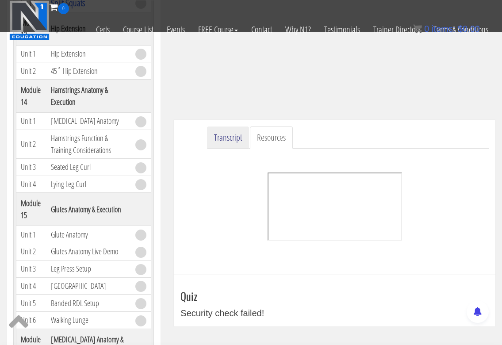
click at [228, 126] on link "Transcript" at bounding box center [228, 137] width 42 height 23
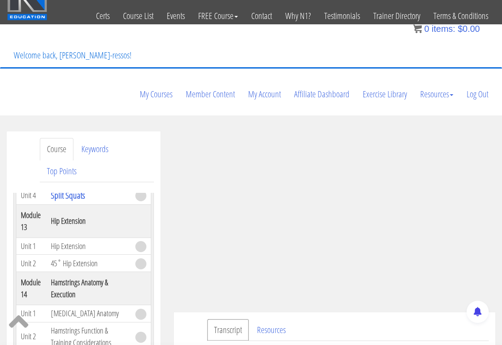
scroll to position [94, 0]
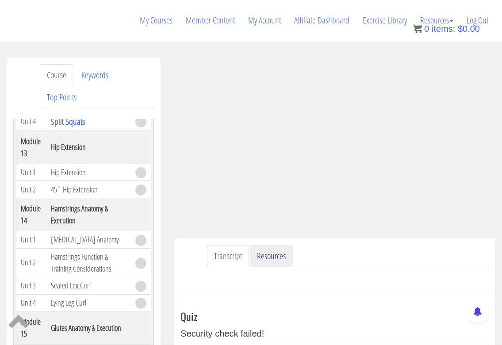
click at [278, 245] on link "Resources" at bounding box center [271, 256] width 43 height 23
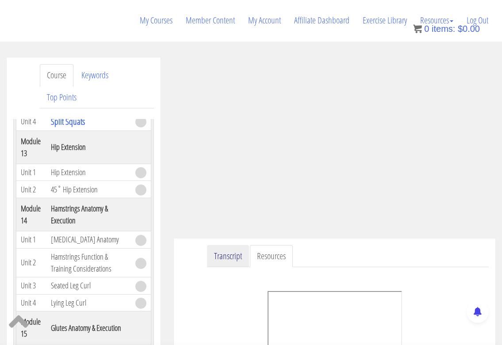
click at [228, 245] on link "Transcript" at bounding box center [228, 256] width 42 height 23
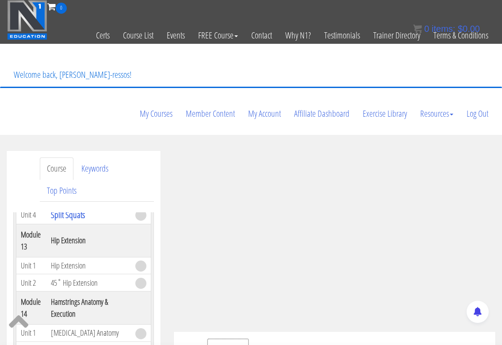
scroll to position [0, 0]
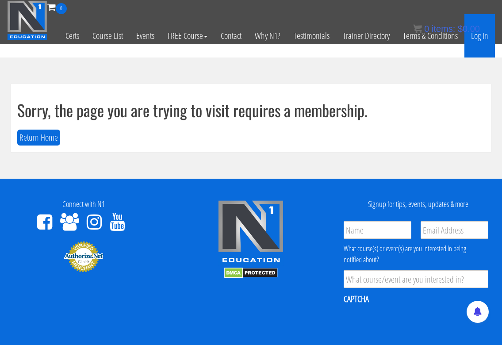
click at [479, 39] on link "Log In" at bounding box center [479, 35] width 30 height 43
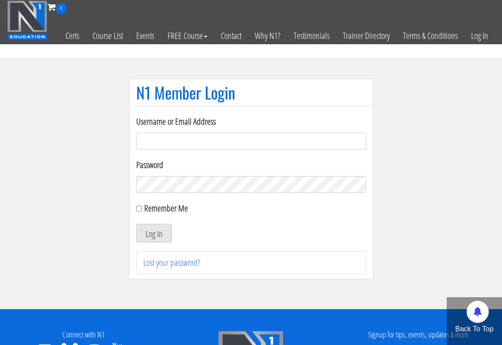
click at [266, 143] on input "Username or Email Address" at bounding box center [251, 141] width 230 height 17
type input "[EMAIL_ADDRESS][DOMAIN_NAME]"
click at [171, 237] on button "Log In" at bounding box center [154, 233] width 36 height 19
click at [156, 232] on button "Log In" at bounding box center [154, 233] width 36 height 19
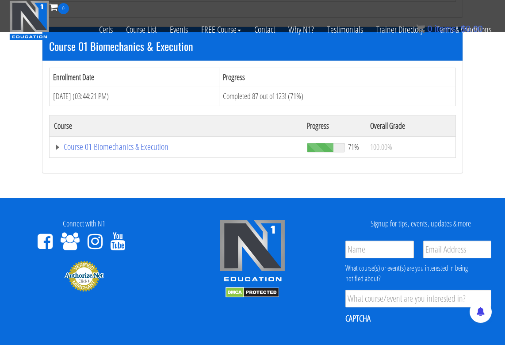
scroll to position [295, 0]
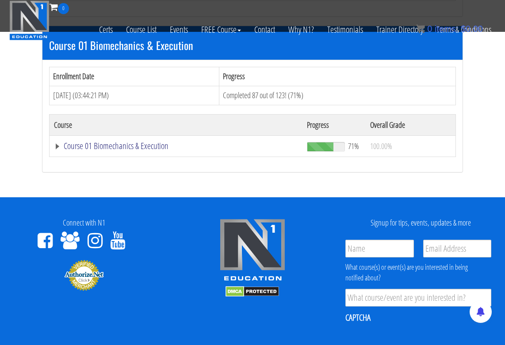
click at [119, 141] on link "Course 01 Biomechanics & Execution" at bounding box center [176, 145] width 244 height 9
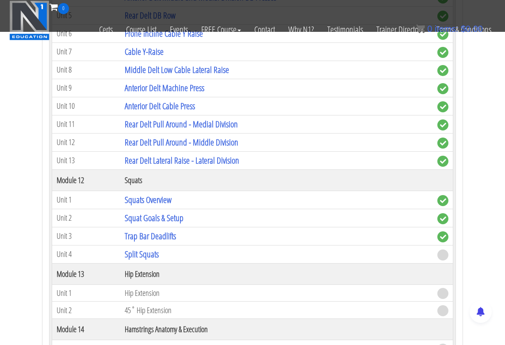
scroll to position [2038, 0]
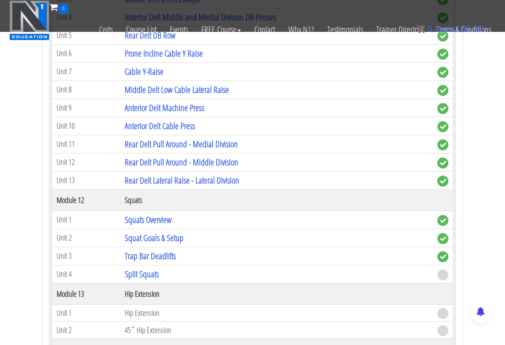
click at [163, 265] on td "Split Squats" at bounding box center [276, 274] width 312 height 18
click at [156, 268] on link "Split Squats" at bounding box center [142, 274] width 34 height 12
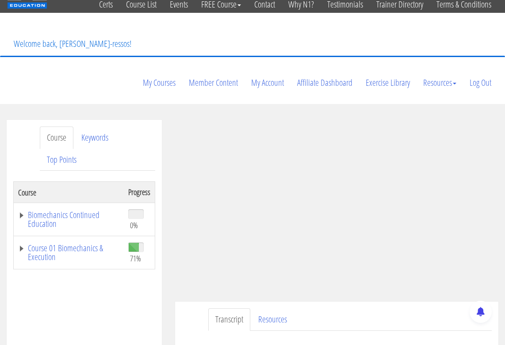
scroll to position [74, 0]
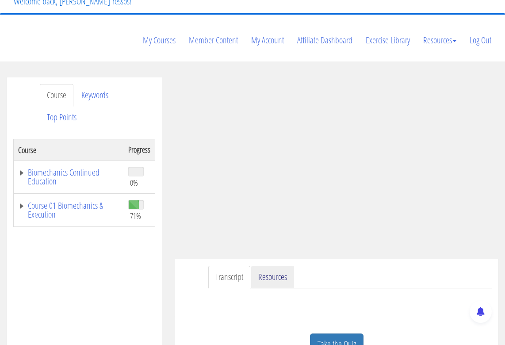
click at [282, 266] on link "Resources" at bounding box center [272, 277] width 43 height 23
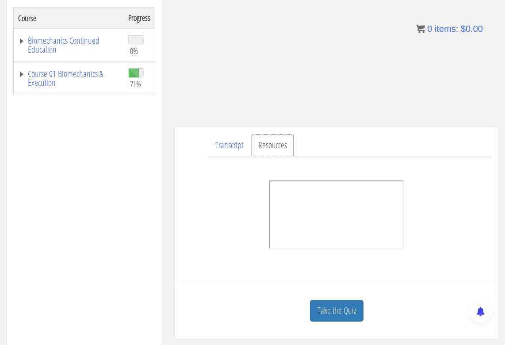
scroll to position [221, 0]
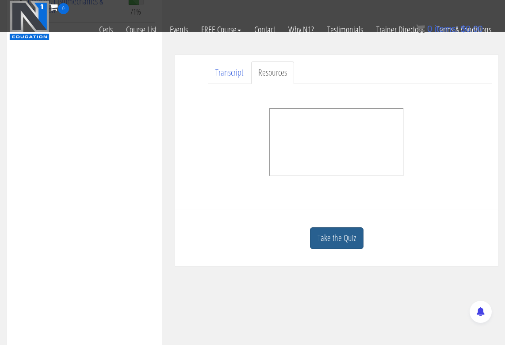
click at [339, 227] on link "Take the Quiz" at bounding box center [336, 238] width 53 height 22
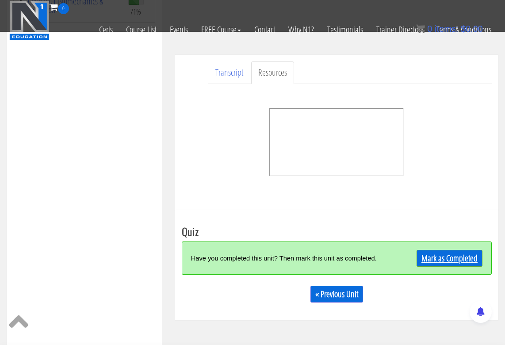
click at [443, 250] on link "Mark as Completed" at bounding box center [449, 258] width 66 height 17
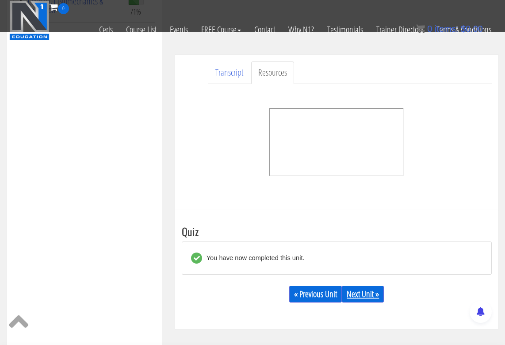
click at [368, 285] on link "Next Unit »" at bounding box center [363, 293] width 42 height 17
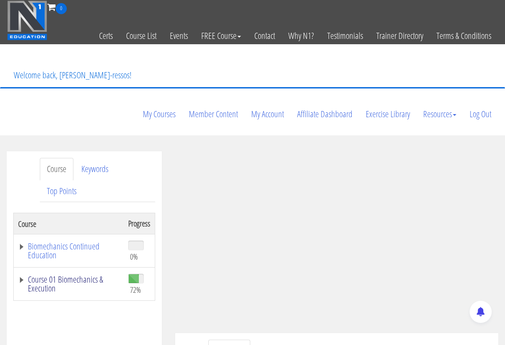
click at [77, 275] on link "Course 01 Biomechanics & Execution" at bounding box center [68, 284] width 101 height 18
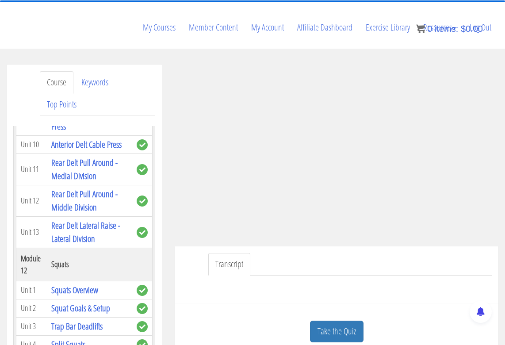
scroll to position [2608, 0]
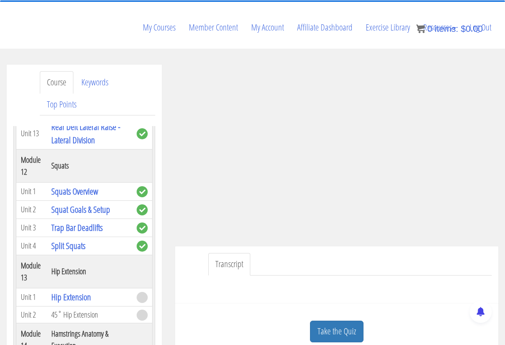
click at [78, 263] on th "Hip Extension" at bounding box center [89, 271] width 85 height 33
drag, startPoint x: 21, startPoint y: 256, endPoint x: 87, endPoint y: 264, distance: 66.3
click at [87, 264] on tr "Module 13 Hip Extension" at bounding box center [84, 271] width 136 height 33
copy tr "Module 13 Hip Extension"
click at [118, 262] on th "Hip Extension" at bounding box center [89, 271] width 85 height 33
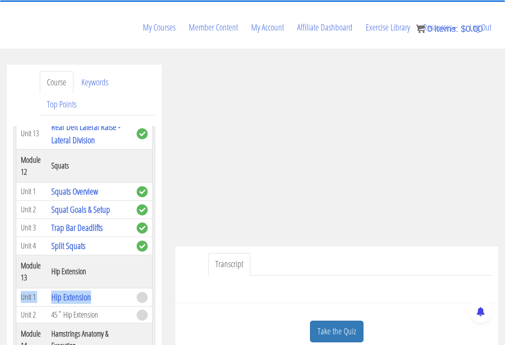
drag, startPoint x: 20, startPoint y: 289, endPoint x: 91, endPoint y: 289, distance: 71.1
click at [91, 289] on tr "Unit 1 Hip Extension" at bounding box center [84, 297] width 136 height 18
copy tr "Unit 1 Hip Extension"
click at [262, 253] on ul "Transcript" at bounding box center [349, 264] width 283 height 23
click at [320, 253] on ul "Transcript" at bounding box center [349, 264] width 283 height 23
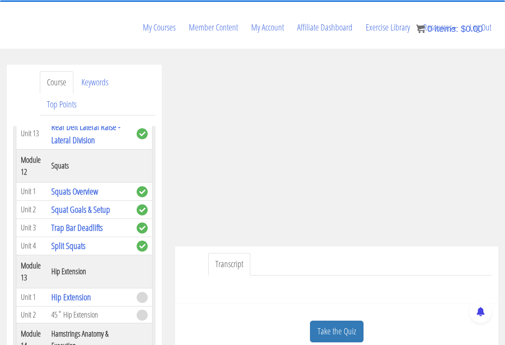
click at [320, 253] on ul "Transcript" at bounding box center [349, 264] width 283 height 23
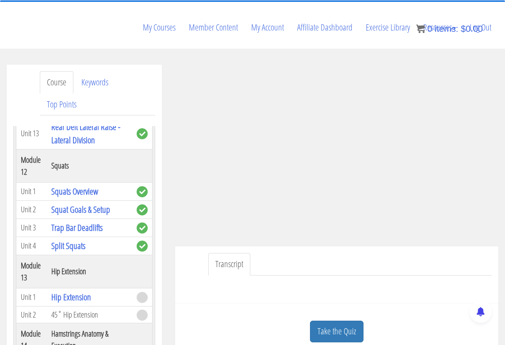
click at [276, 253] on ul "Transcript" at bounding box center [349, 264] width 283 height 23
click at [198, 246] on div "Transcript" at bounding box center [336, 274] width 323 height 57
click at [316, 253] on ul "Transcript" at bounding box center [349, 264] width 283 height 23
click at [272, 253] on ul "Transcript" at bounding box center [349, 264] width 283 height 23
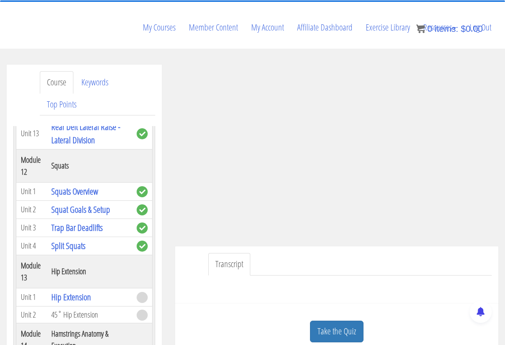
click at [290, 253] on ul "Transcript" at bounding box center [349, 264] width 283 height 23
click at [317, 253] on ul "Transcript" at bounding box center [349, 264] width 283 height 23
click at [304, 253] on ul "Transcript" at bounding box center [349, 264] width 283 height 23
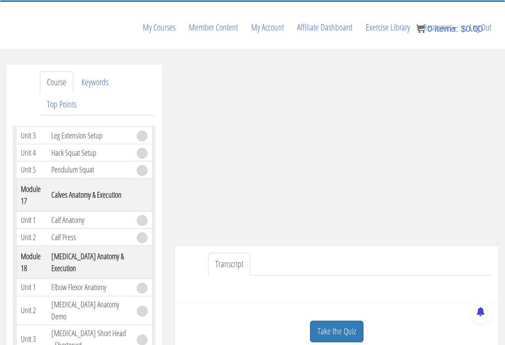
scroll to position [3124, 0]
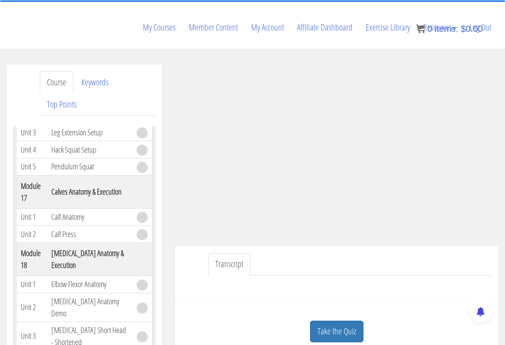
click at [194, 246] on div "Transcript" at bounding box center [336, 274] width 323 height 57
click at [197, 246] on div "Transcript" at bounding box center [336, 274] width 323 height 57
click at [376, 253] on ul "Transcript" at bounding box center [349, 264] width 283 height 23
click at [291, 253] on ul "Transcript" at bounding box center [349, 264] width 283 height 23
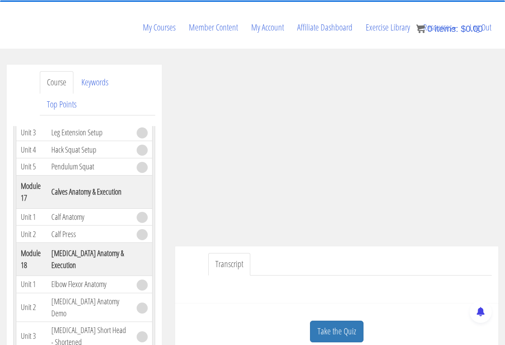
click at [313, 253] on ul "Transcript" at bounding box center [349, 264] width 283 height 23
click at [282, 253] on ul "Transcript" at bounding box center [349, 264] width 283 height 23
click at [283, 253] on ul "Transcript" at bounding box center [349, 264] width 283 height 23
click at [300, 253] on ul "Transcript" at bounding box center [349, 264] width 283 height 23
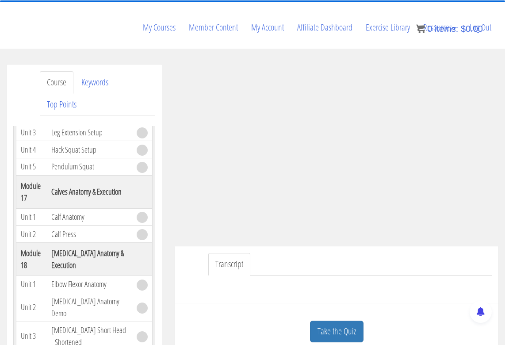
click at [300, 253] on ul "Transcript" at bounding box center [349, 264] width 283 height 23
click at [304, 253] on ul "Transcript" at bounding box center [349, 264] width 283 height 23
click at [358, 253] on ul "Transcript" at bounding box center [349, 264] width 283 height 23
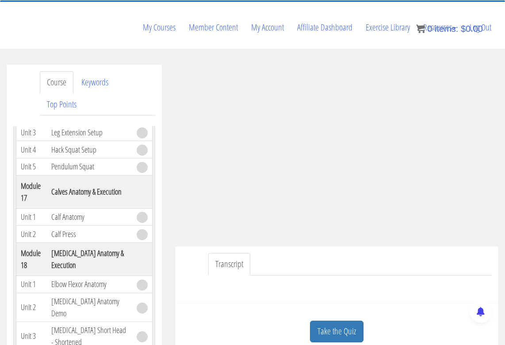
click at [358, 253] on ul "Transcript" at bounding box center [349, 264] width 283 height 23
click at [357, 253] on ul "Transcript" at bounding box center [349, 264] width 283 height 23
click at [308, 253] on ul "Transcript" at bounding box center [349, 264] width 283 height 23
click at [313, 253] on ul "Transcript" at bounding box center [349, 264] width 283 height 23
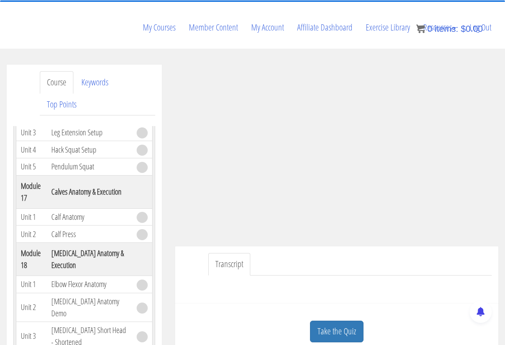
click at [313, 253] on ul "Transcript" at bounding box center [349, 264] width 283 height 23
click at [312, 253] on ul "Transcript" at bounding box center [349, 264] width 283 height 23
click at [292, 253] on ul "Transcript" at bounding box center [349, 264] width 283 height 23
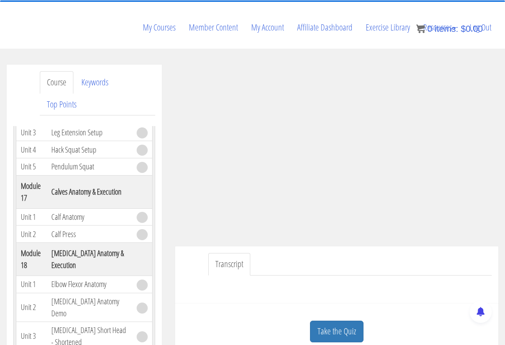
click at [286, 253] on ul "Transcript" at bounding box center [349, 264] width 283 height 23
click at [315, 253] on ul "Transcript" at bounding box center [349, 264] width 283 height 23
click at [289, 253] on ul "Transcript" at bounding box center [349, 264] width 283 height 23
click at [272, 253] on ul "Transcript" at bounding box center [349, 264] width 283 height 23
click at [274, 253] on ul "Transcript" at bounding box center [349, 264] width 283 height 23
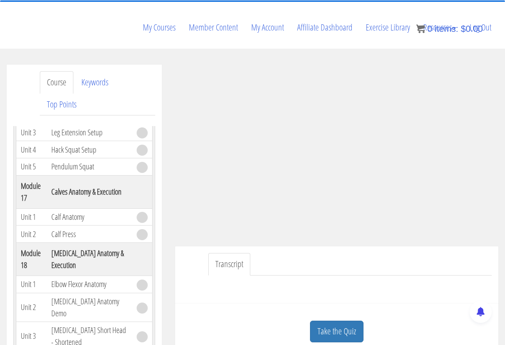
click at [274, 253] on ul "Transcript" at bounding box center [349, 264] width 283 height 23
click at [332, 253] on ul "Transcript" at bounding box center [349, 264] width 283 height 23
click at [331, 253] on ul "Transcript" at bounding box center [349, 264] width 283 height 23
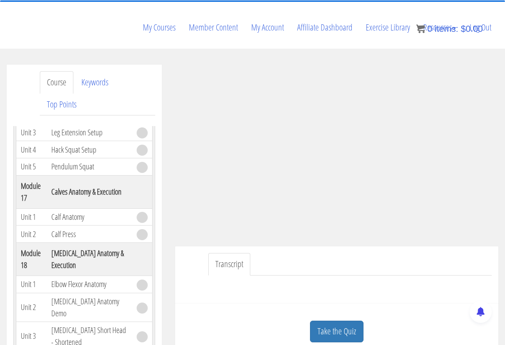
click at [331, 253] on ul "Transcript" at bounding box center [349, 264] width 283 height 23
click at [289, 253] on ul "Transcript" at bounding box center [349, 264] width 283 height 23
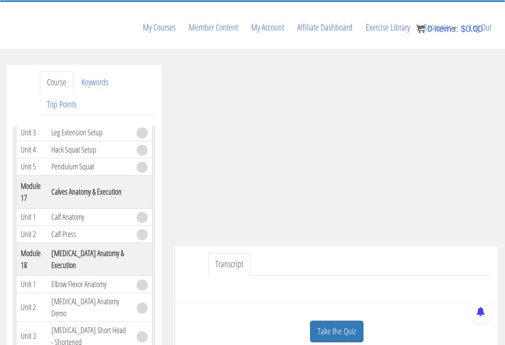
click at [286, 253] on ul "Transcript" at bounding box center [349, 264] width 283 height 23
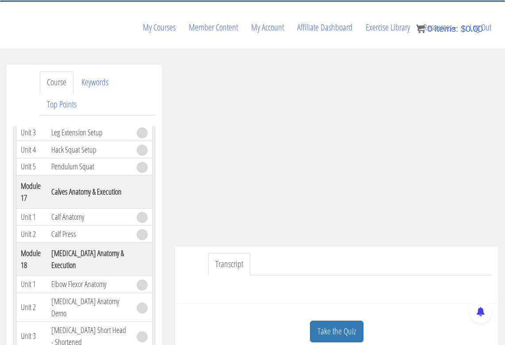
click at [286, 253] on ul "Transcript" at bounding box center [349, 264] width 283 height 23
click at [291, 253] on ul "Transcript" at bounding box center [349, 264] width 283 height 23
click at [425, 253] on ul "Transcript" at bounding box center [349, 264] width 283 height 23
click at [430, 253] on ul "Transcript" at bounding box center [349, 264] width 283 height 23
click at [340, 320] on link "Take the Quiz" at bounding box center [336, 331] width 53 height 22
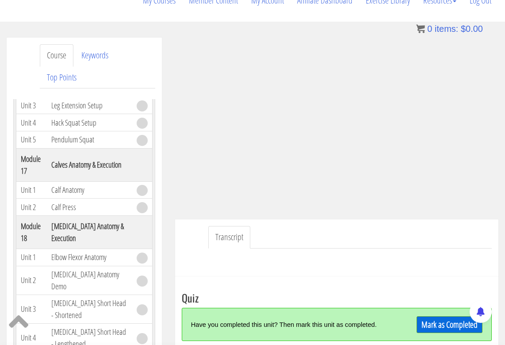
scroll to position [160, 0]
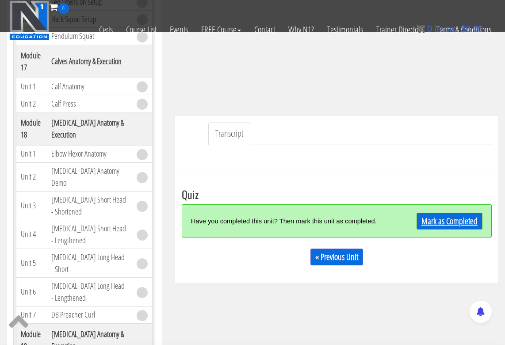
click at [454, 213] on link "Mark as Completed" at bounding box center [449, 221] width 66 height 17
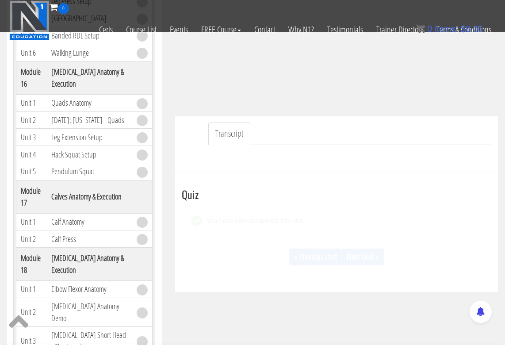
scroll to position [2976, 0]
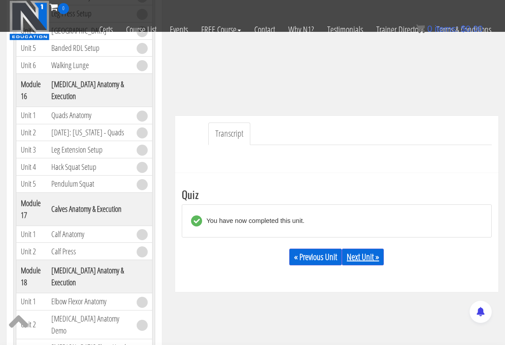
click at [365, 248] on link "Next Unit »" at bounding box center [363, 256] width 42 height 17
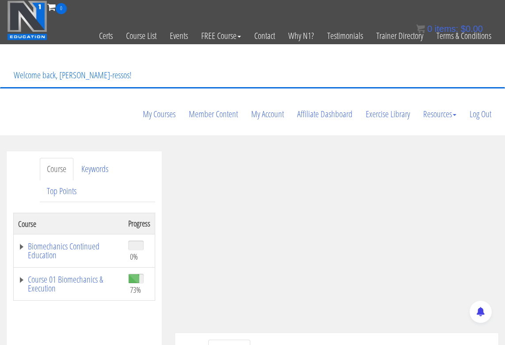
click at [388, 339] on ul "Transcript" at bounding box center [349, 350] width 283 height 23
click at [410, 339] on ul "Transcript" at bounding box center [349, 350] width 283 height 23
click at [300, 339] on ul "Transcript" at bounding box center [349, 350] width 283 height 23
click at [320, 339] on ul "Transcript" at bounding box center [349, 350] width 283 height 23
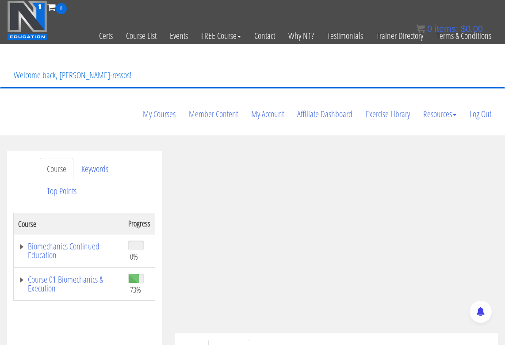
click at [311, 339] on ul "Transcript" at bounding box center [349, 350] width 283 height 23
click at [313, 339] on ul "Transcript" at bounding box center [349, 350] width 283 height 23
click at [314, 339] on ul "Transcript" at bounding box center [349, 350] width 283 height 23
click at [315, 339] on ul "Transcript" at bounding box center [349, 350] width 283 height 23
click at [91, 275] on link "Course 01 Biomechanics & Execution" at bounding box center [68, 284] width 101 height 18
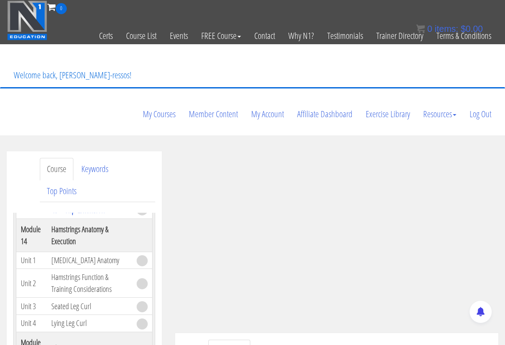
scroll to position [2798, 0]
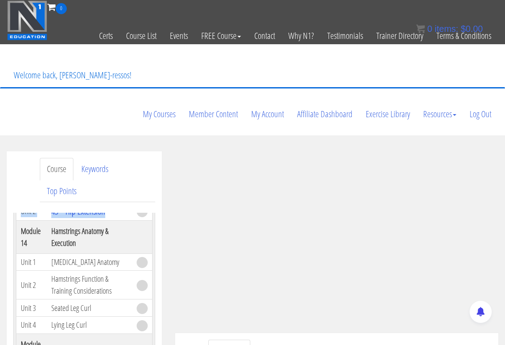
drag, startPoint x: 108, startPoint y: 203, endPoint x: 21, endPoint y: 202, distance: 87.5
click at [21, 202] on tr "Unit 2 45˚ Hip Extension" at bounding box center [84, 211] width 136 height 18
copy tr "Unit 2 45˚ Hip Extension"
click at [342, 339] on ul "Transcript" at bounding box center [349, 350] width 283 height 23
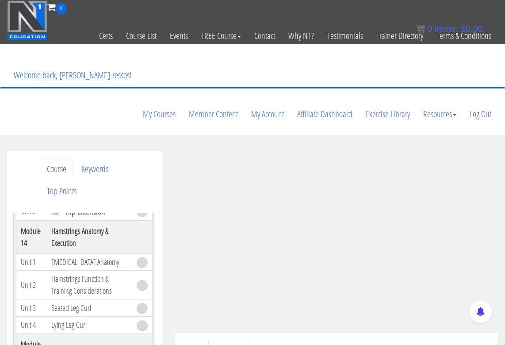
click at [341, 339] on ul "Transcript" at bounding box center [349, 350] width 283 height 23
click at [276, 339] on ul "Transcript" at bounding box center [349, 350] width 283 height 23
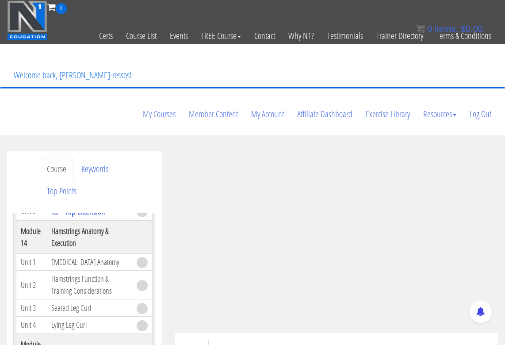
click at [276, 339] on ul "Transcript" at bounding box center [349, 350] width 283 height 23
click at [275, 339] on ul "Transcript" at bounding box center [349, 350] width 283 height 23
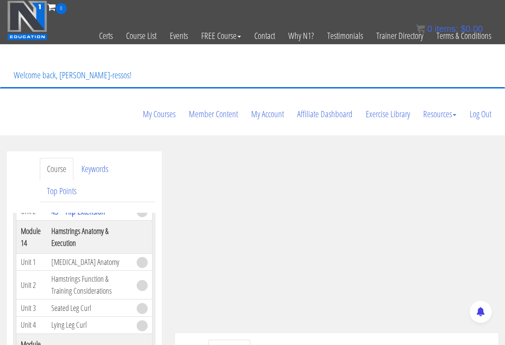
click at [322, 339] on ul "Transcript" at bounding box center [349, 350] width 283 height 23
click at [320, 339] on ul "Transcript" at bounding box center [349, 350] width 283 height 23
click at [347, 339] on ul "Transcript" at bounding box center [349, 350] width 283 height 23
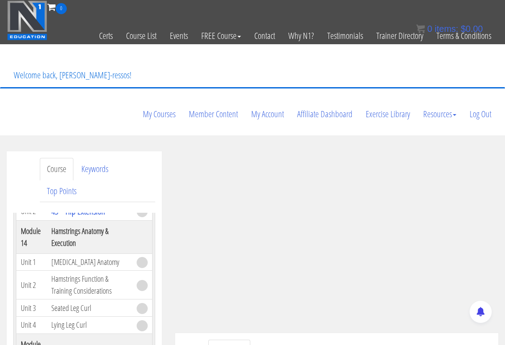
click at [291, 339] on ul "Transcript" at bounding box center [349, 350] width 283 height 23
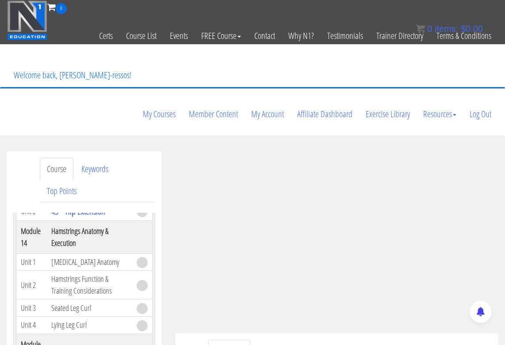
click at [353, 339] on ul "Transcript" at bounding box center [349, 350] width 283 height 23
click at [369, 339] on ul "Transcript" at bounding box center [349, 350] width 283 height 23
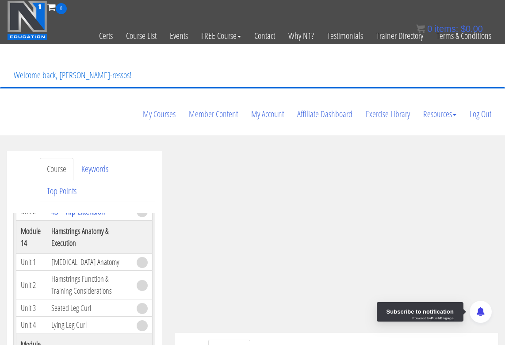
click at [336, 339] on ul "Transcript" at bounding box center [349, 350] width 283 height 23
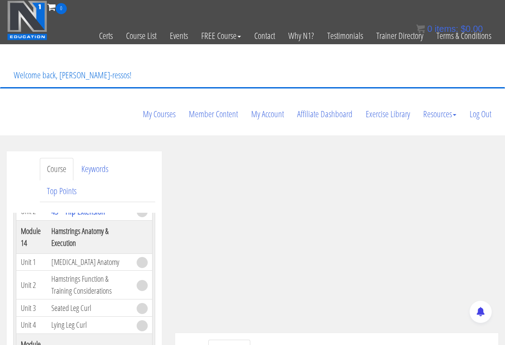
click at [322, 339] on ul "Transcript" at bounding box center [349, 350] width 283 height 23
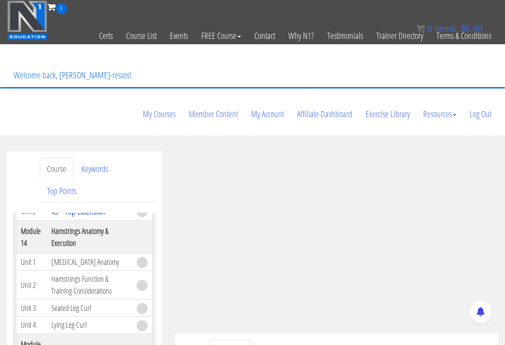
click at [322, 339] on ul "Transcript" at bounding box center [349, 350] width 283 height 23
click at [408, 339] on ul "Transcript" at bounding box center [349, 350] width 283 height 23
click at [410, 339] on ul "Transcript" at bounding box center [349, 350] width 283 height 23
click at [353, 339] on ul "Transcript" at bounding box center [349, 350] width 283 height 23
click at [357, 339] on ul "Transcript" at bounding box center [349, 350] width 283 height 23
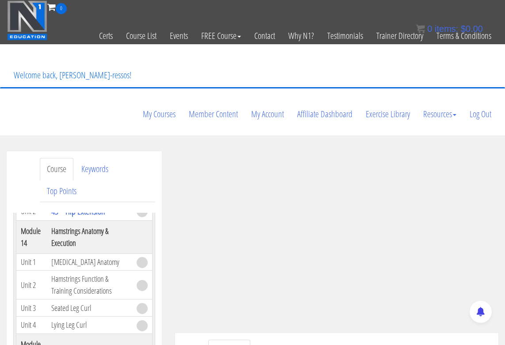
click at [357, 339] on ul "Transcript" at bounding box center [349, 350] width 283 height 23
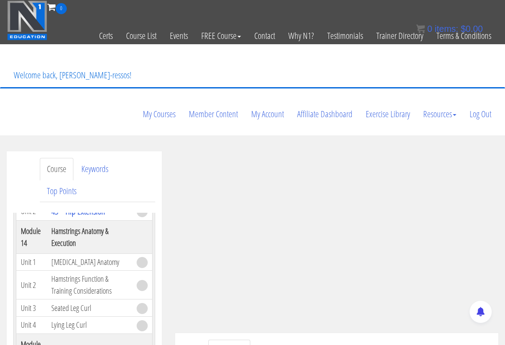
click at [357, 339] on ul "Transcript" at bounding box center [349, 350] width 283 height 23
click at [355, 339] on ul "Transcript" at bounding box center [349, 350] width 283 height 23
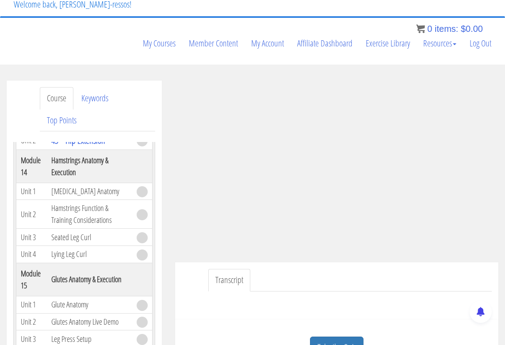
scroll to position [74, 0]
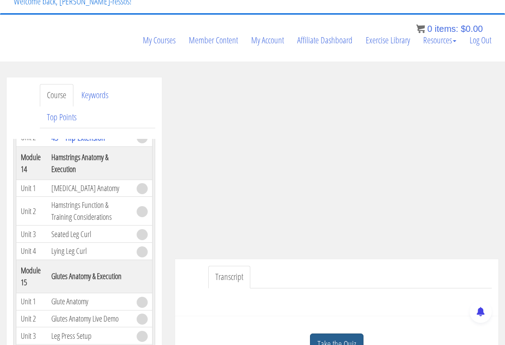
click at [348, 333] on link "Take the Quiz" at bounding box center [336, 344] width 53 height 22
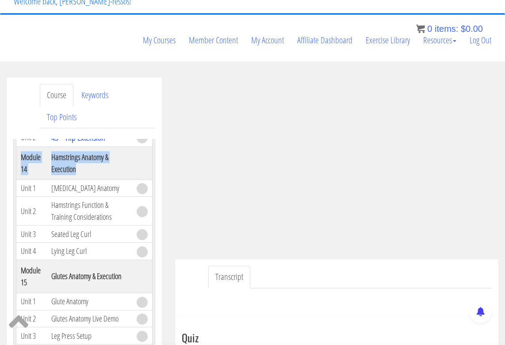
drag, startPoint x: 20, startPoint y: 148, endPoint x: 80, endPoint y: 167, distance: 62.9
click at [80, 167] on tr "Module 14 Hamstrings Anatomy & Execution" at bounding box center [84, 162] width 136 height 33
copy tr "Module 14 Hamstrings Anatomy & Execution"
click at [107, 186] on td "[MEDICAL_DATA] Anatomy" at bounding box center [89, 187] width 85 height 17
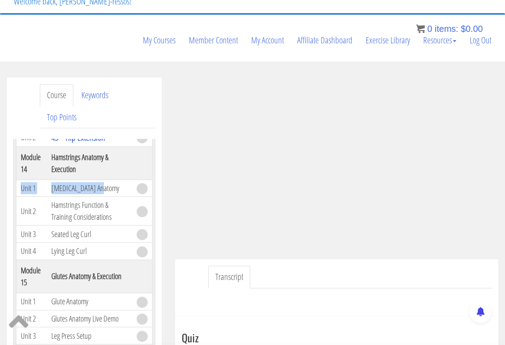
drag, startPoint x: 104, startPoint y: 181, endPoint x: 20, endPoint y: 183, distance: 84.0
click at [20, 183] on tr "Unit 1 Hamstring Anatomy" at bounding box center [84, 187] width 136 height 17
copy tr "Unit 1 Hamstring Anatomy"
click at [413, 288] on div at bounding box center [337, 298] width 310 height 21
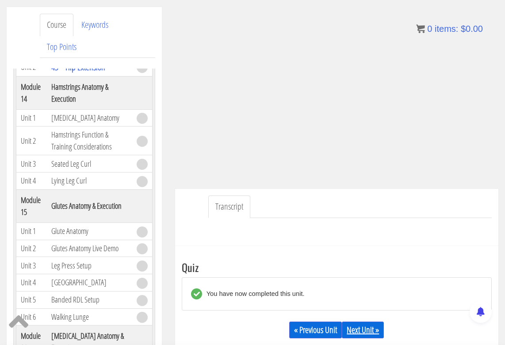
scroll to position [147, 0]
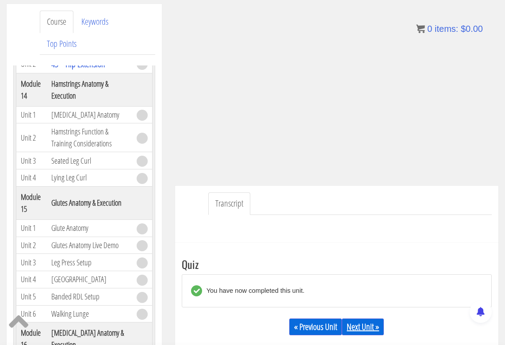
click at [373, 318] on link "Next Unit »" at bounding box center [363, 326] width 42 height 17
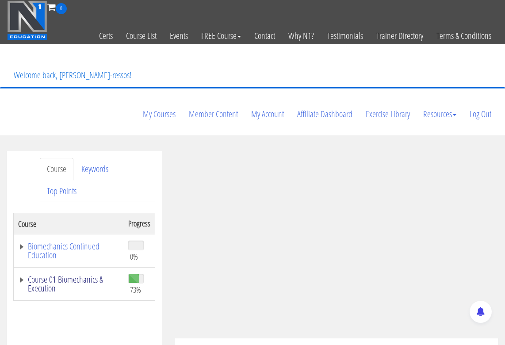
click at [76, 275] on link "Course 01 Biomechanics & Execution" at bounding box center [68, 284] width 101 height 18
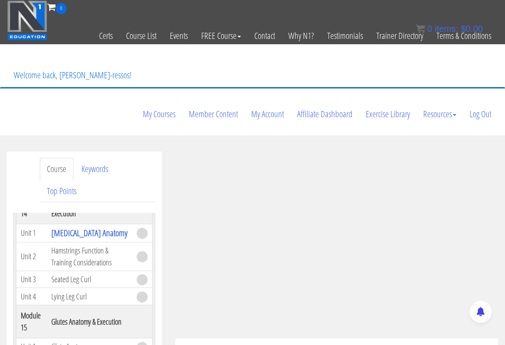
scroll to position [2798, 0]
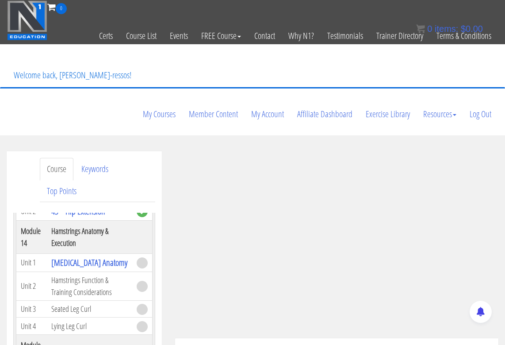
click at [124, 233] on th "Hamstrings Anatomy & Execution" at bounding box center [89, 236] width 85 height 33
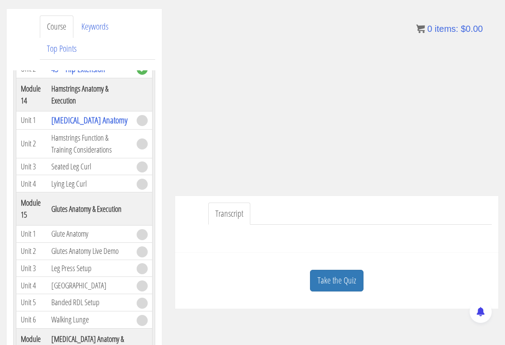
scroll to position [147, 0]
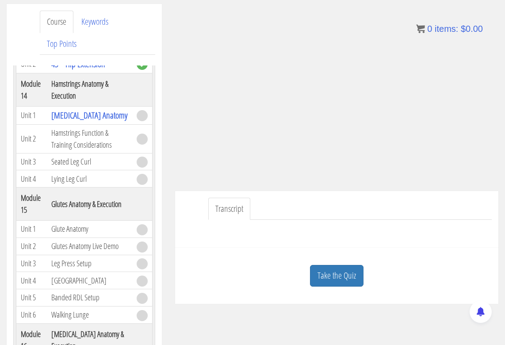
click at [365, 206] on div "Transcript" at bounding box center [336, 219] width 323 height 57
click at [355, 254] on div "Take the Quiz" at bounding box center [337, 275] width 310 height 43
click at [356, 265] on link "Take the Quiz" at bounding box center [336, 276] width 53 height 22
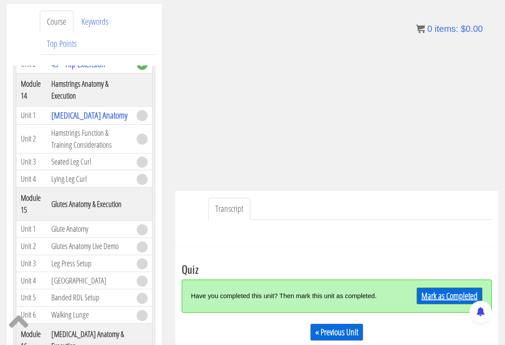
click at [444, 287] on link "Mark as Completed" at bounding box center [449, 295] width 66 height 17
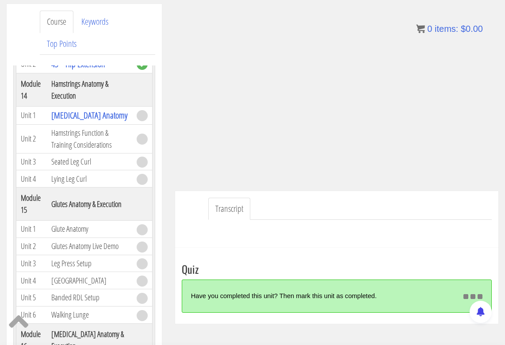
click at [395, 220] on div at bounding box center [337, 230] width 310 height 21
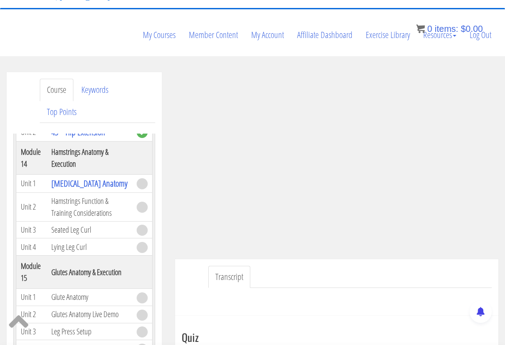
scroll to position [74, 0]
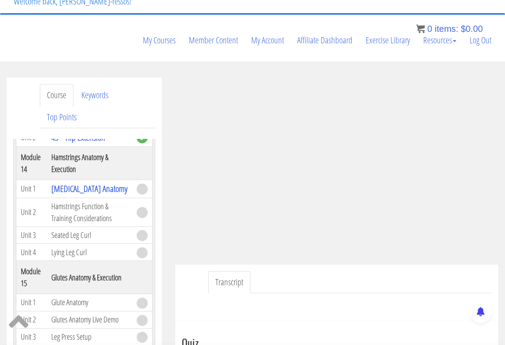
click at [278, 271] on ul "Transcript" at bounding box center [349, 282] width 283 height 23
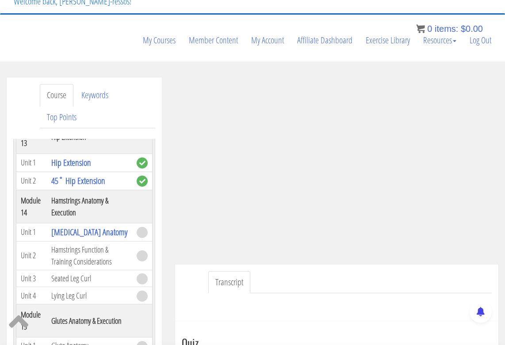
scroll to position [2757, 0]
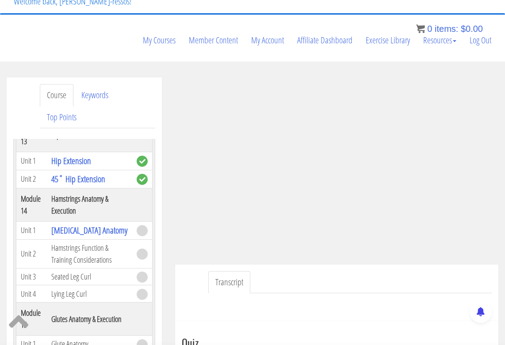
click at [115, 202] on th "Hamstrings Anatomy & Execution" at bounding box center [89, 204] width 85 height 33
click at [376, 271] on ul "Transcript" at bounding box center [349, 282] width 283 height 23
click at [373, 271] on ul "Transcript" at bounding box center [349, 282] width 283 height 23
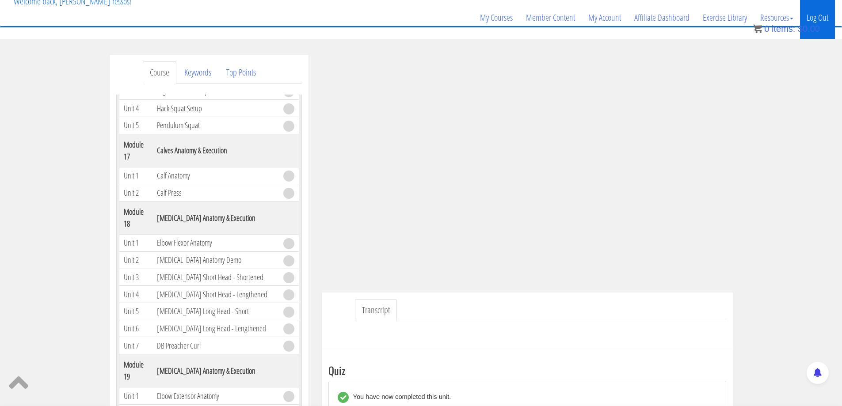
scroll to position [2315, 0]
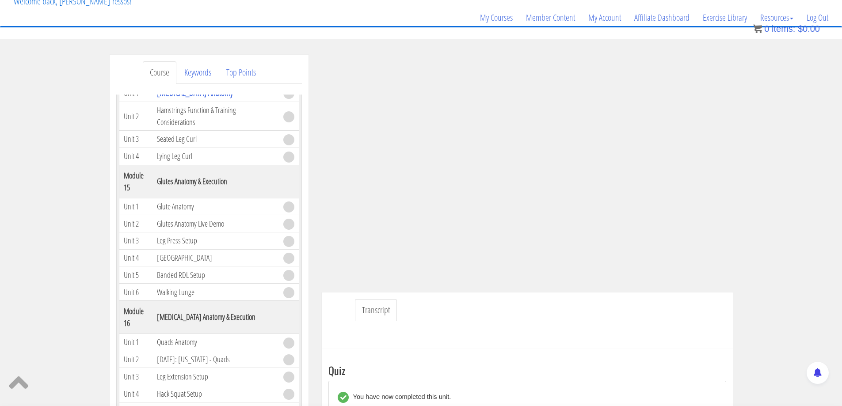
click at [504, 73] on div "Course Keywords Top Points Course Progress Biomechanics Continued Education 0% …" at bounding box center [421, 304] width 842 height 499
